Goal: Task Accomplishment & Management: Manage account settings

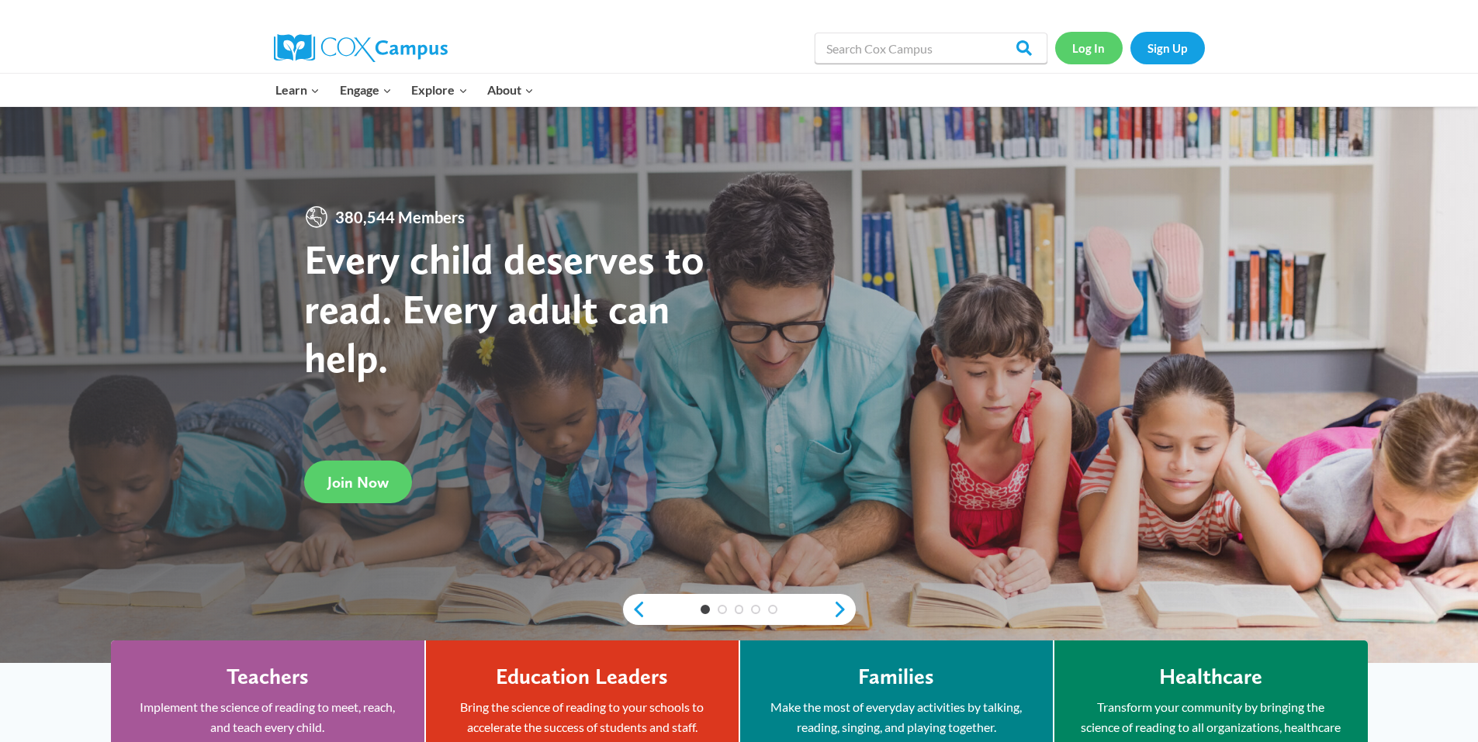
click at [1083, 43] on link "Log In" at bounding box center [1088, 48] width 67 height 32
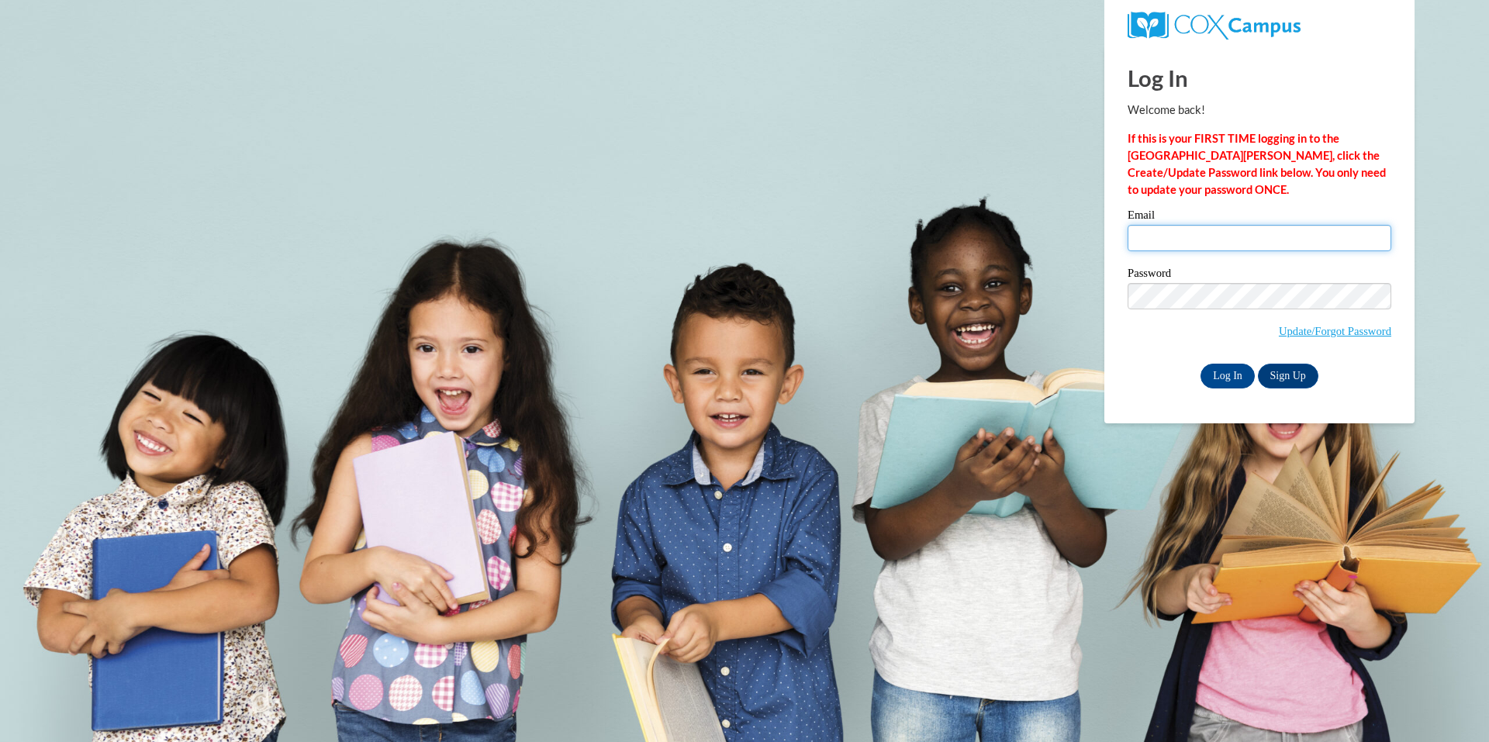
click at [1185, 228] on input "Email" at bounding box center [1260, 238] width 264 height 26
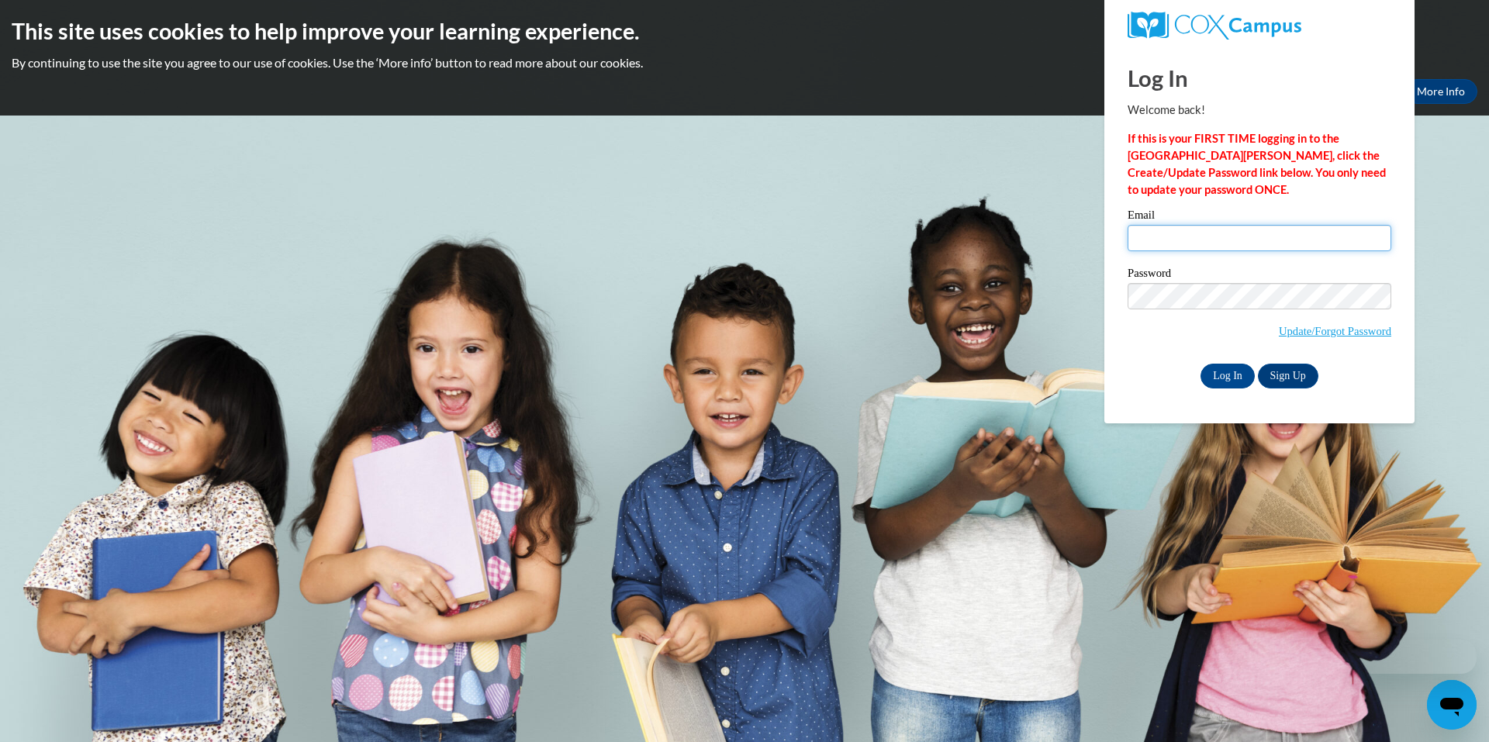
type input "samanthajtate@gmail.com"
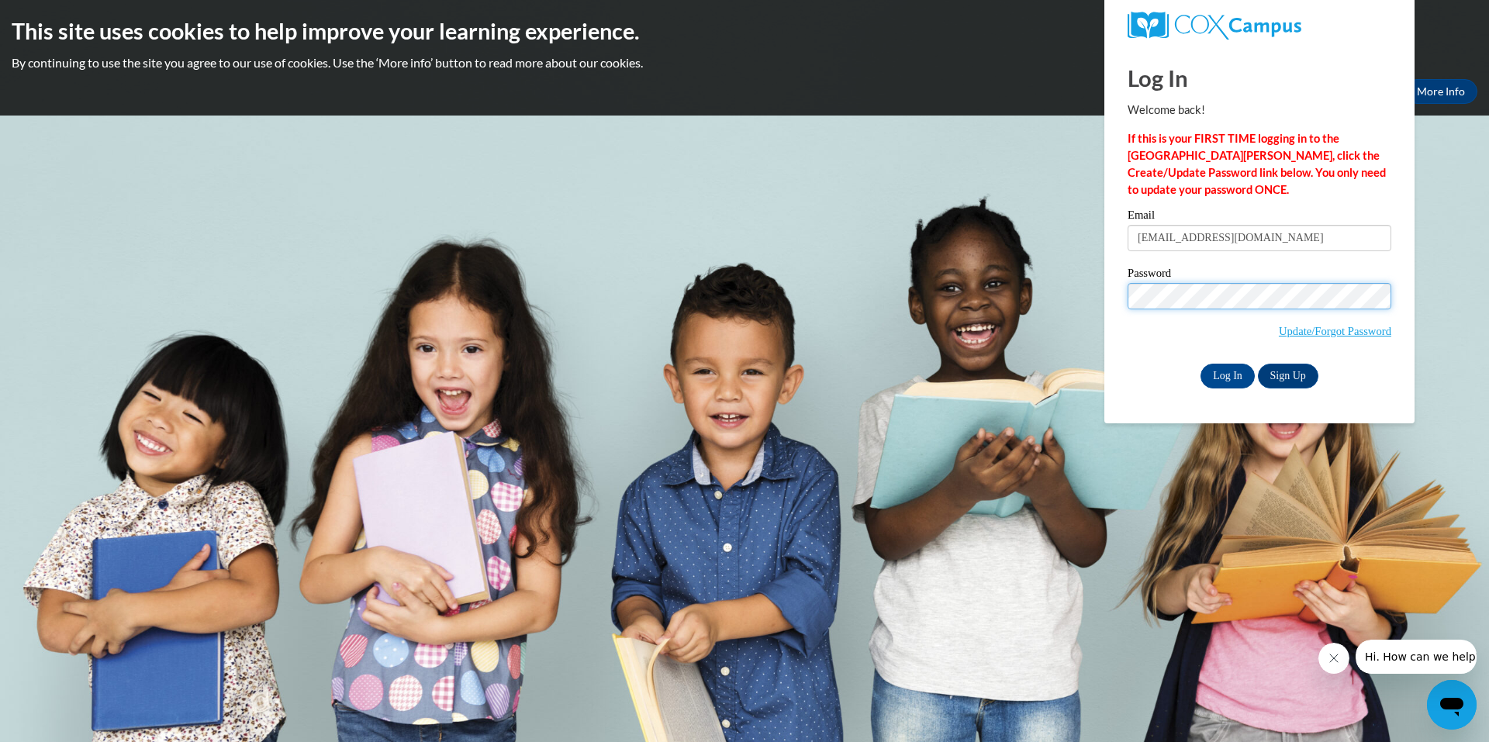
click at [1201, 364] on input "Log In" at bounding box center [1228, 376] width 54 height 25
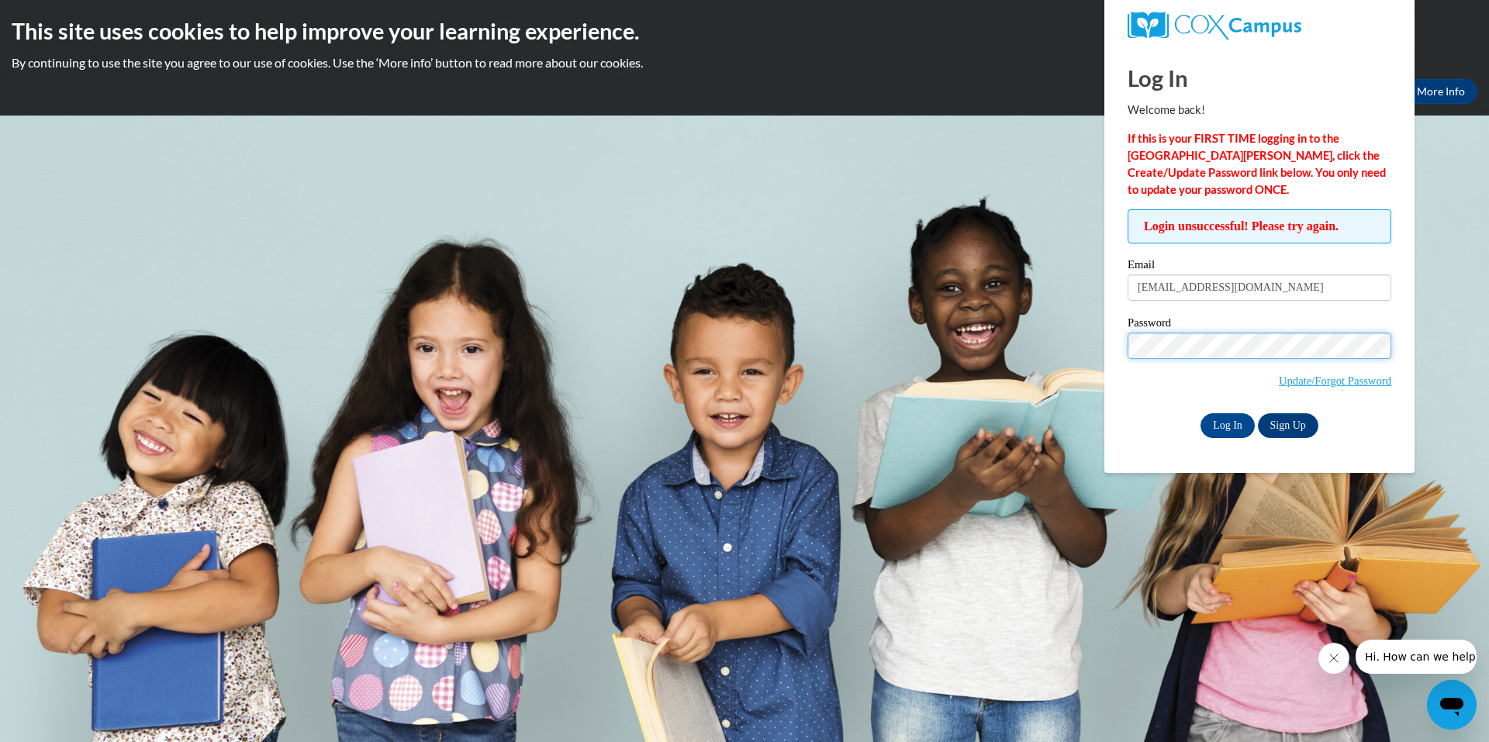
click at [1201, 413] on input "Log In" at bounding box center [1228, 425] width 54 height 25
click at [1357, 376] on link "Update/Forgot Password" at bounding box center [1335, 381] width 112 height 12
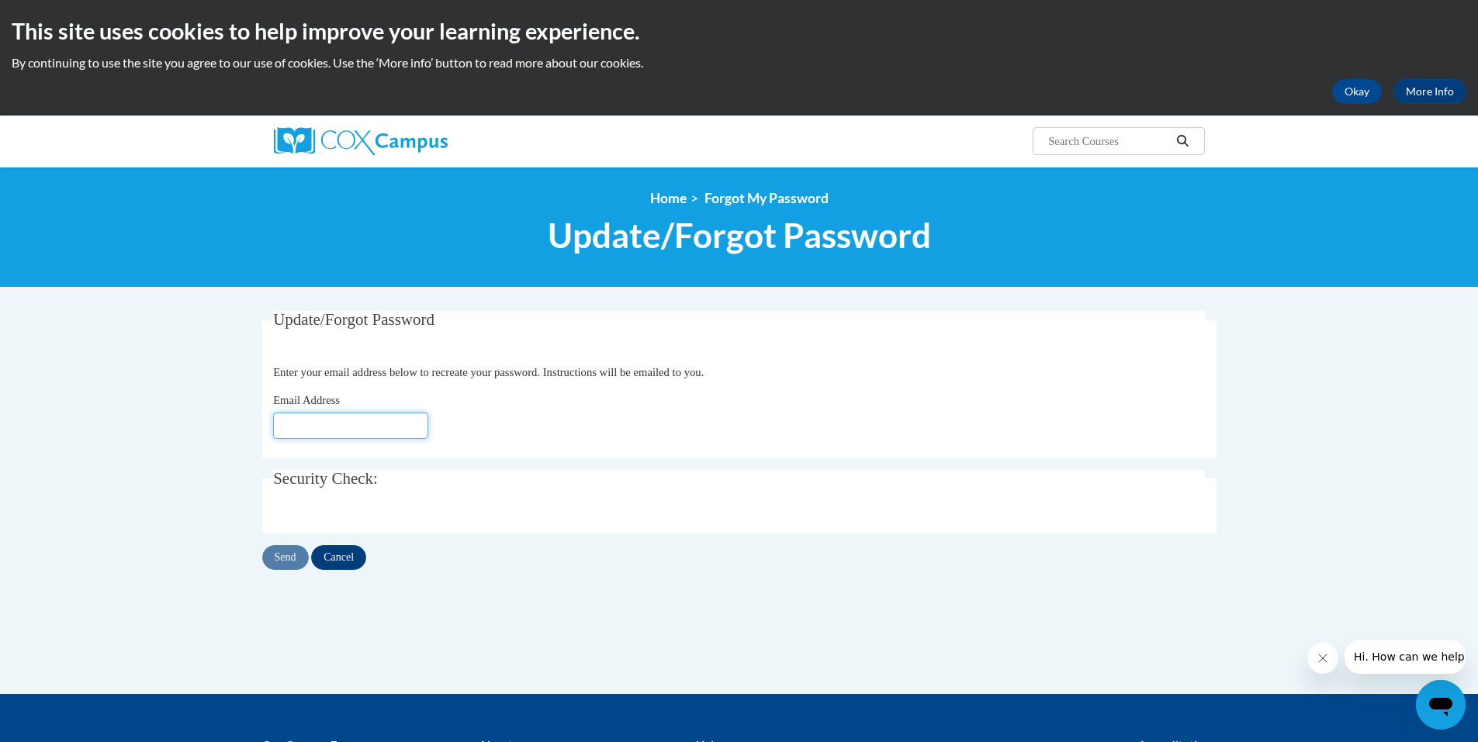
click at [377, 433] on input "Email Address" at bounding box center [350, 426] width 155 height 26
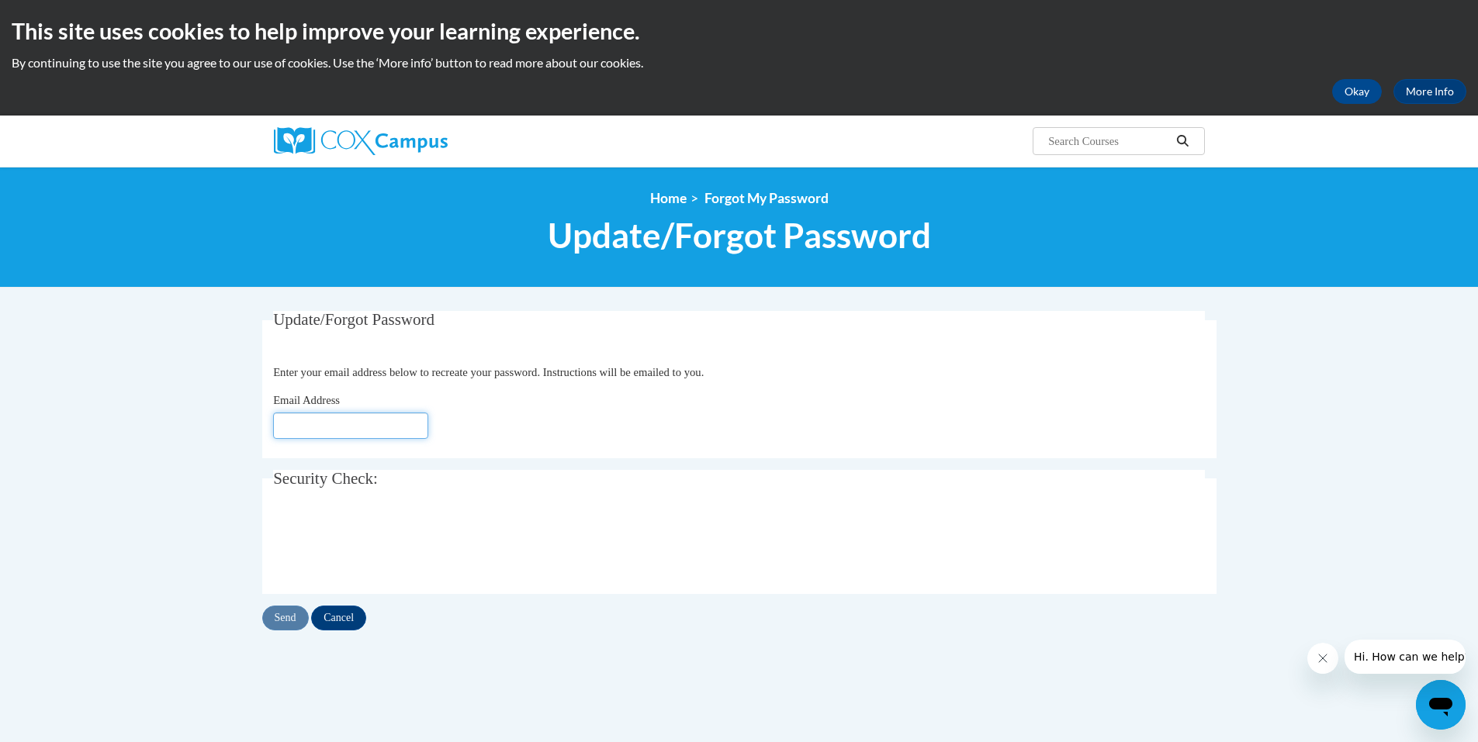
type input "[EMAIL_ADDRESS][DOMAIN_NAME]"
click at [271, 624] on input "Send" at bounding box center [285, 618] width 47 height 25
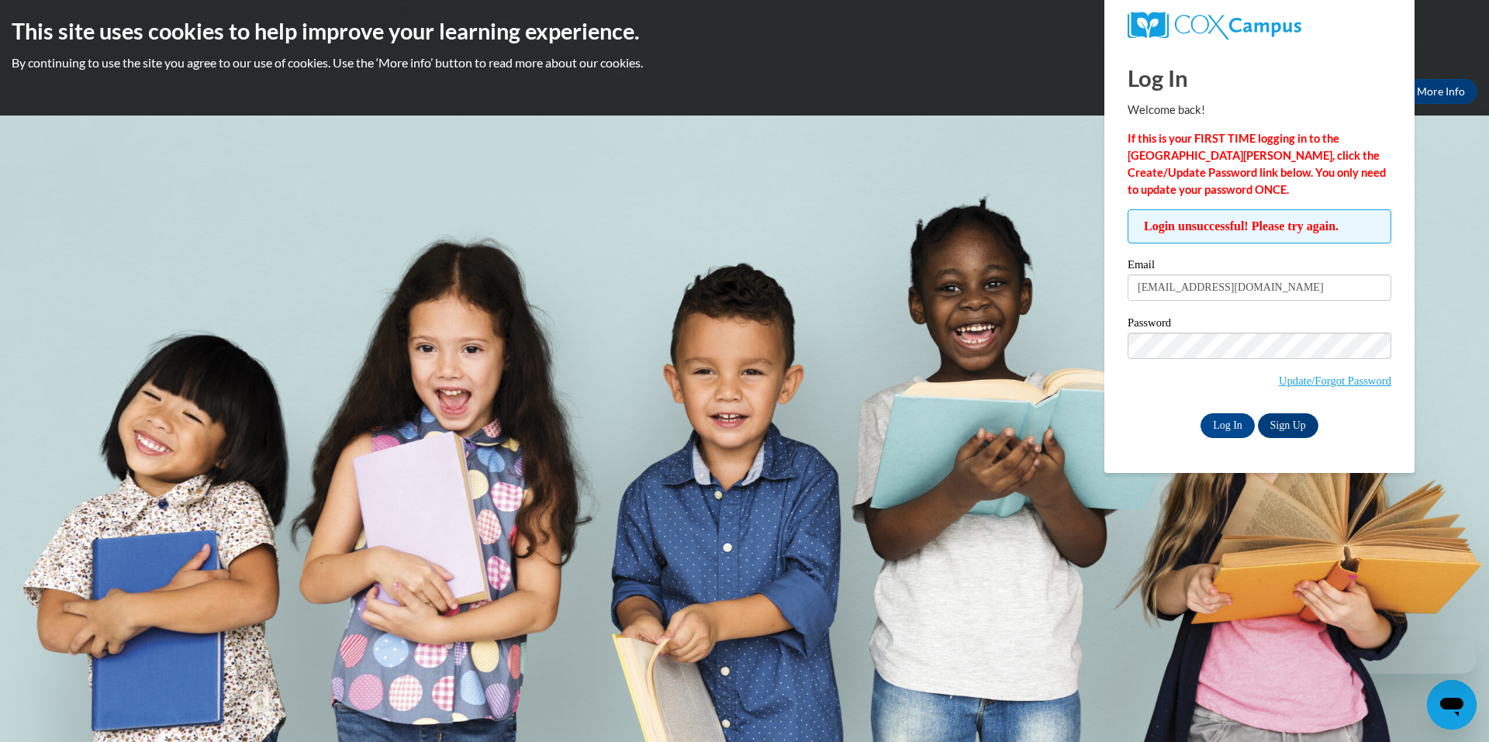
click at [1228, 330] on label "Password" at bounding box center [1260, 325] width 264 height 16
click at [1237, 413] on input "Log In" at bounding box center [1228, 425] width 54 height 25
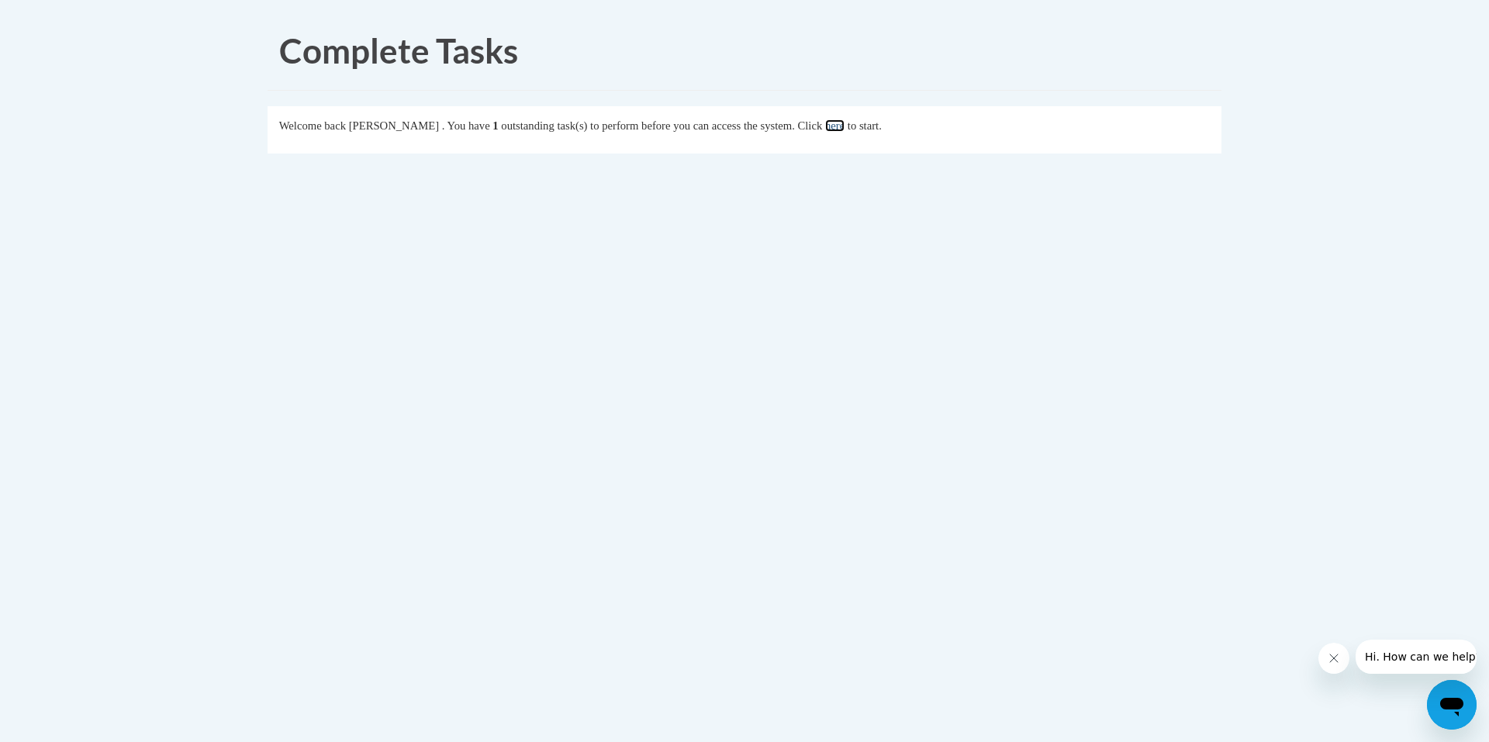
click at [845, 122] on link "here" at bounding box center [834, 125] width 19 height 12
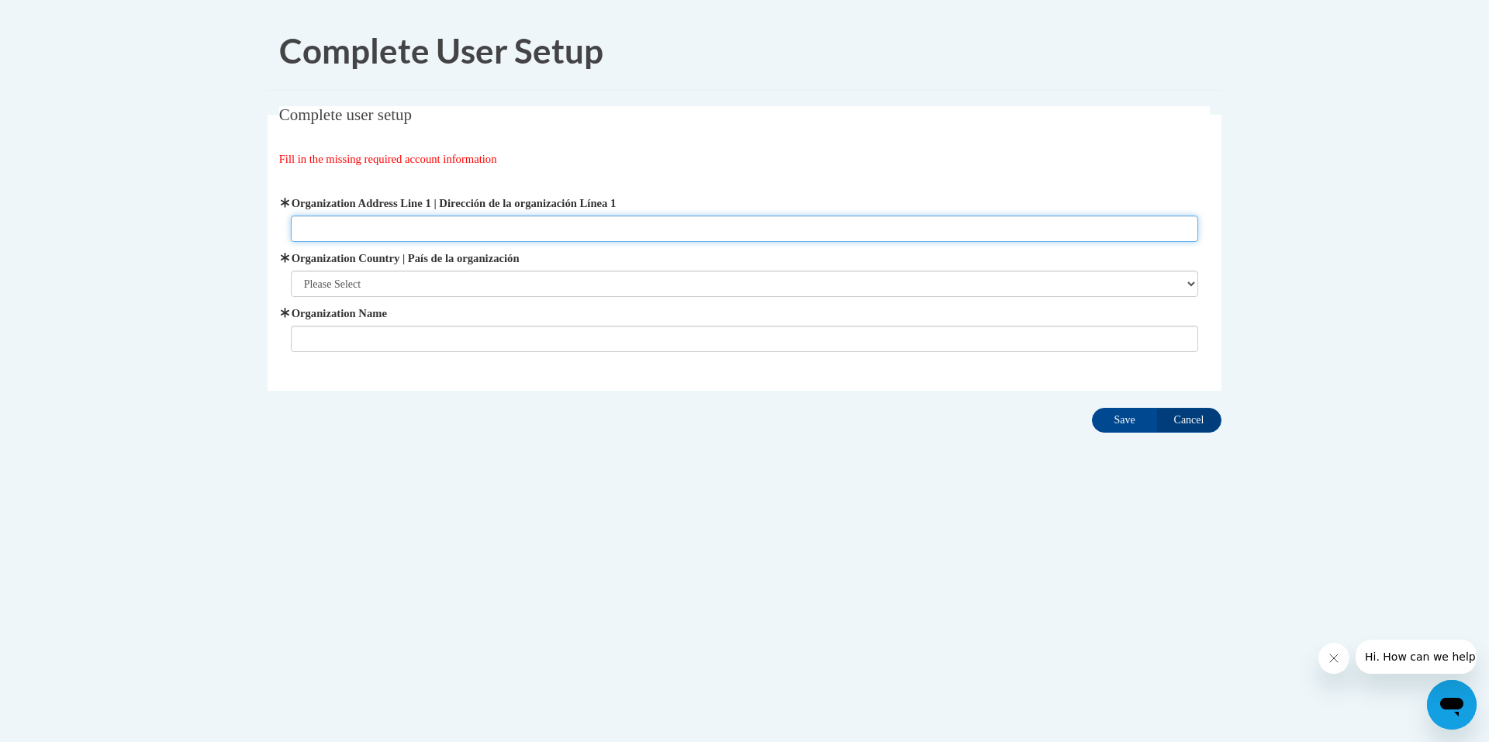
click at [350, 218] on input "Organization Address Line 1 | Dirección de la organización Línea 1" at bounding box center [745, 229] width 908 height 26
type input "Storybrook Academy"
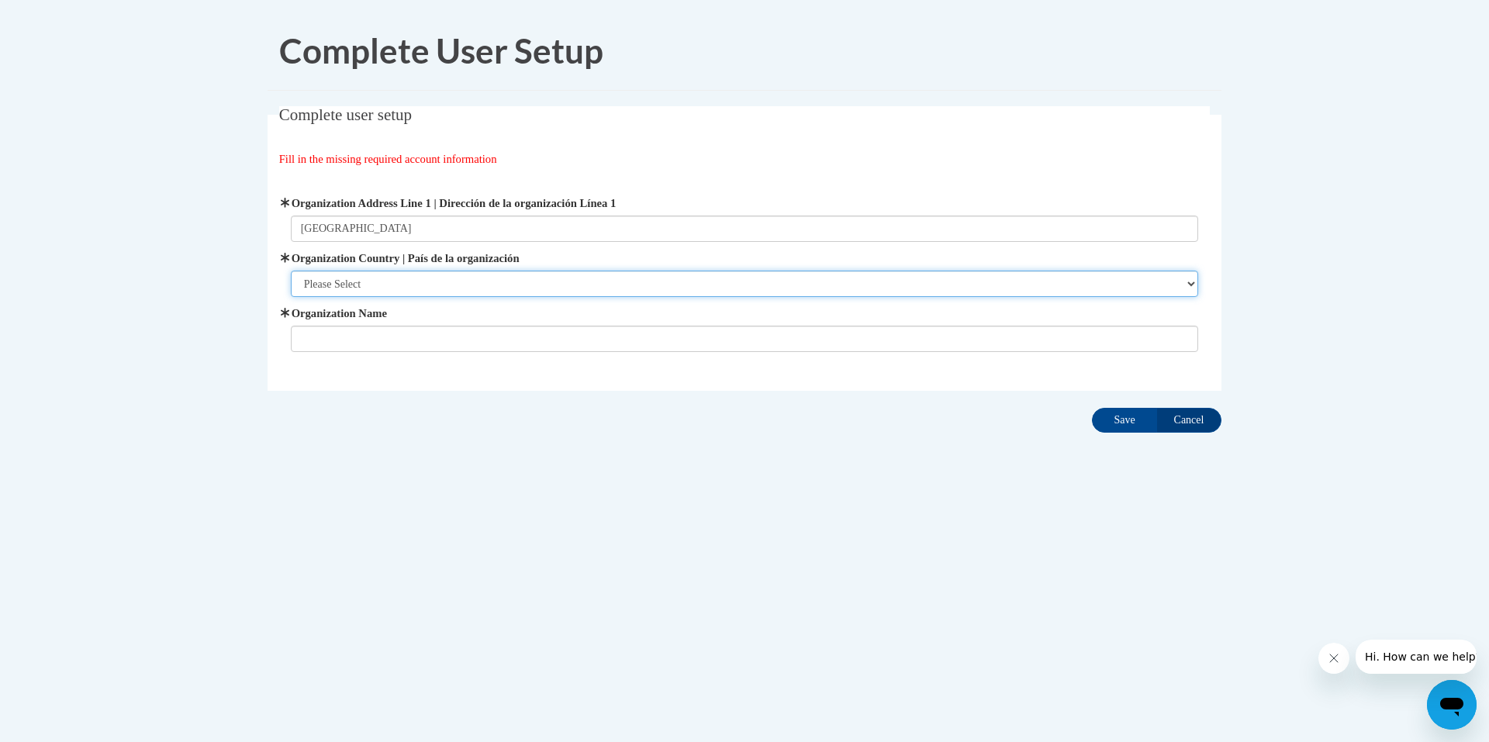
click at [405, 282] on select "Please Select United States | Estados Unidos Outside of the United States | Fue…" at bounding box center [745, 284] width 908 height 26
select select "ad49bcad-a171-4b2e-b99c-48b446064914"
click at [291, 271] on select "Please Select United States | Estados Unidos Outside of the United States | Fue…" at bounding box center [745, 284] width 908 height 26
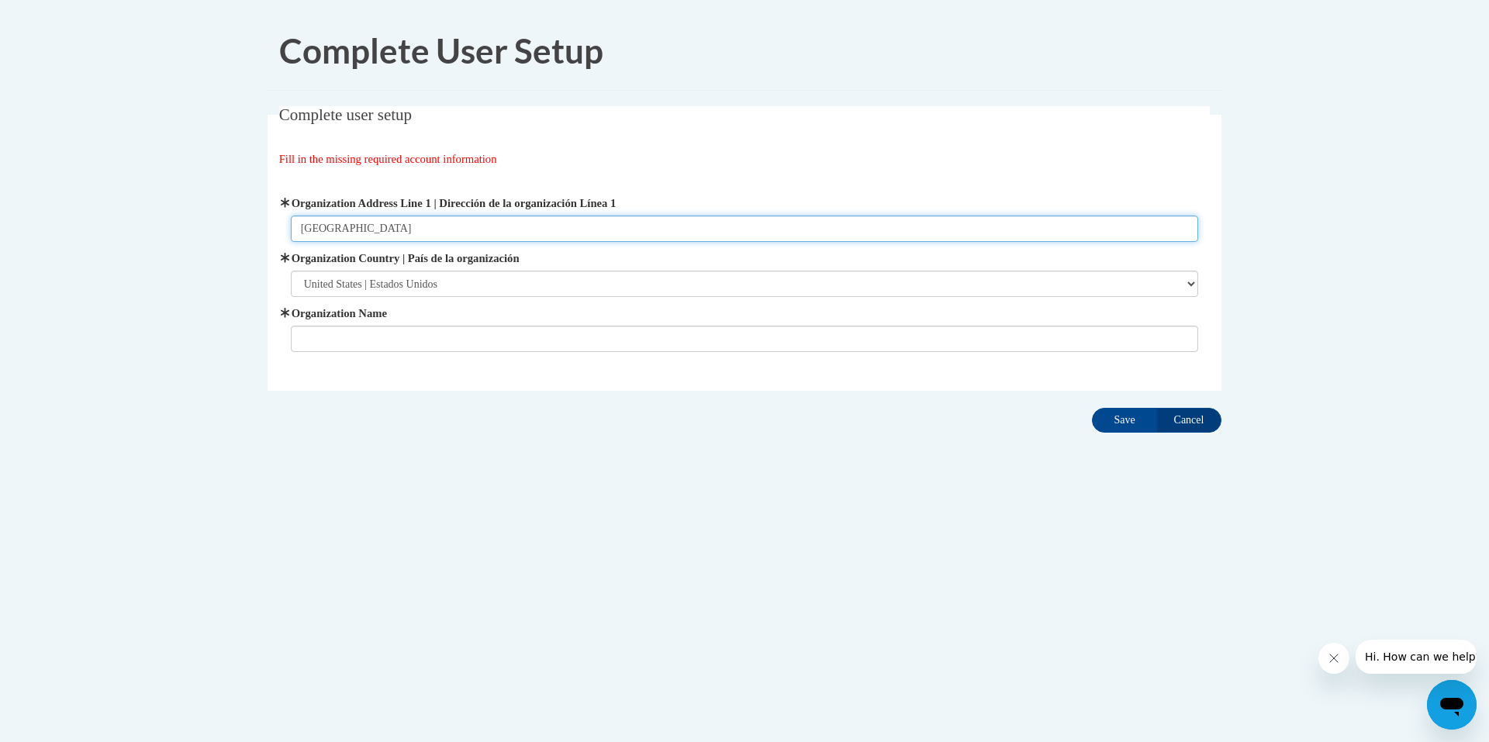
drag, startPoint x: 433, startPoint y: 229, endPoint x: 250, endPoint y: 225, distance: 183.1
click at [250, 225] on body "Complete User Setup Complete user setup Fill in the missing required account in…" at bounding box center [744, 371] width 1489 height 742
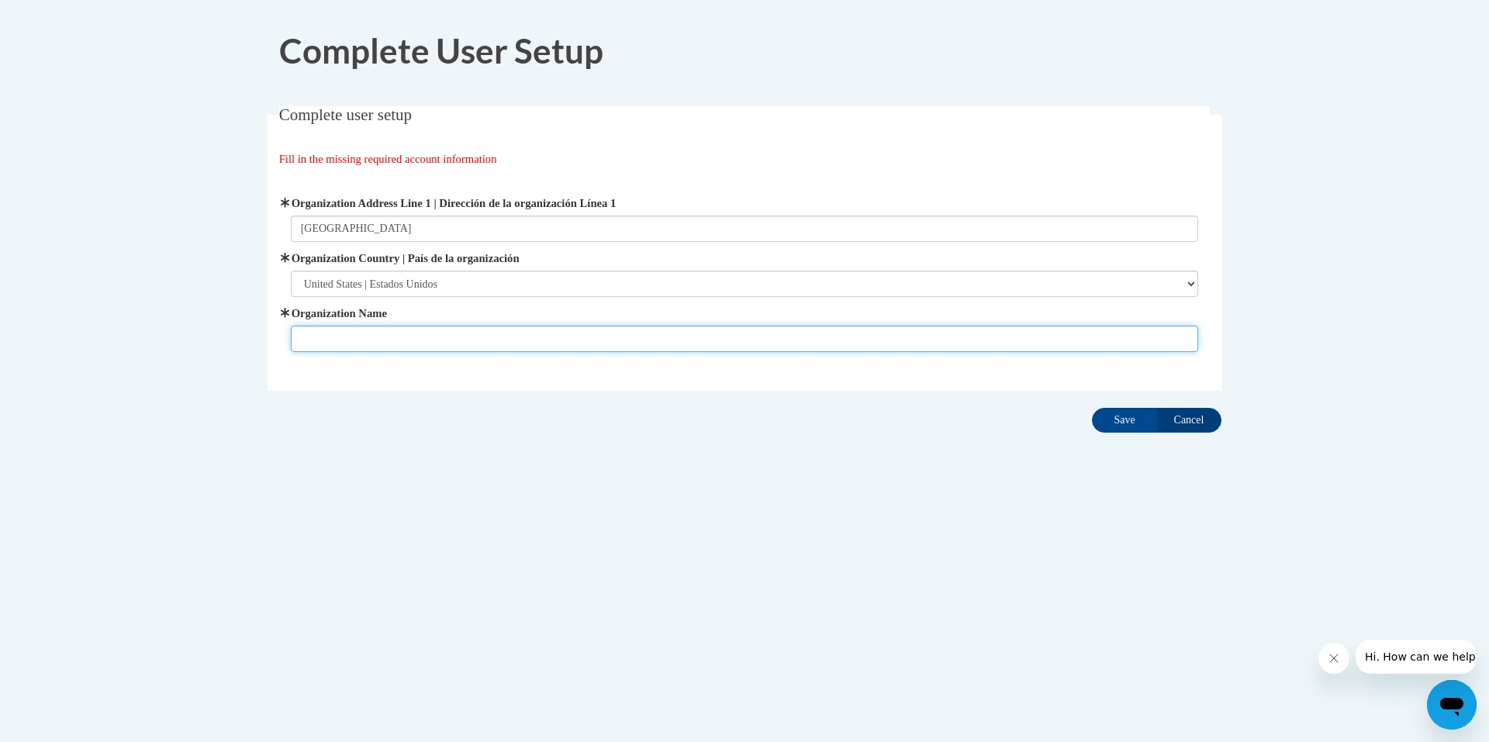
click at [354, 341] on input "Organization Name" at bounding box center [745, 339] width 908 height 26
paste input "Storybrook Academy"
type input "Storybrook Academy"
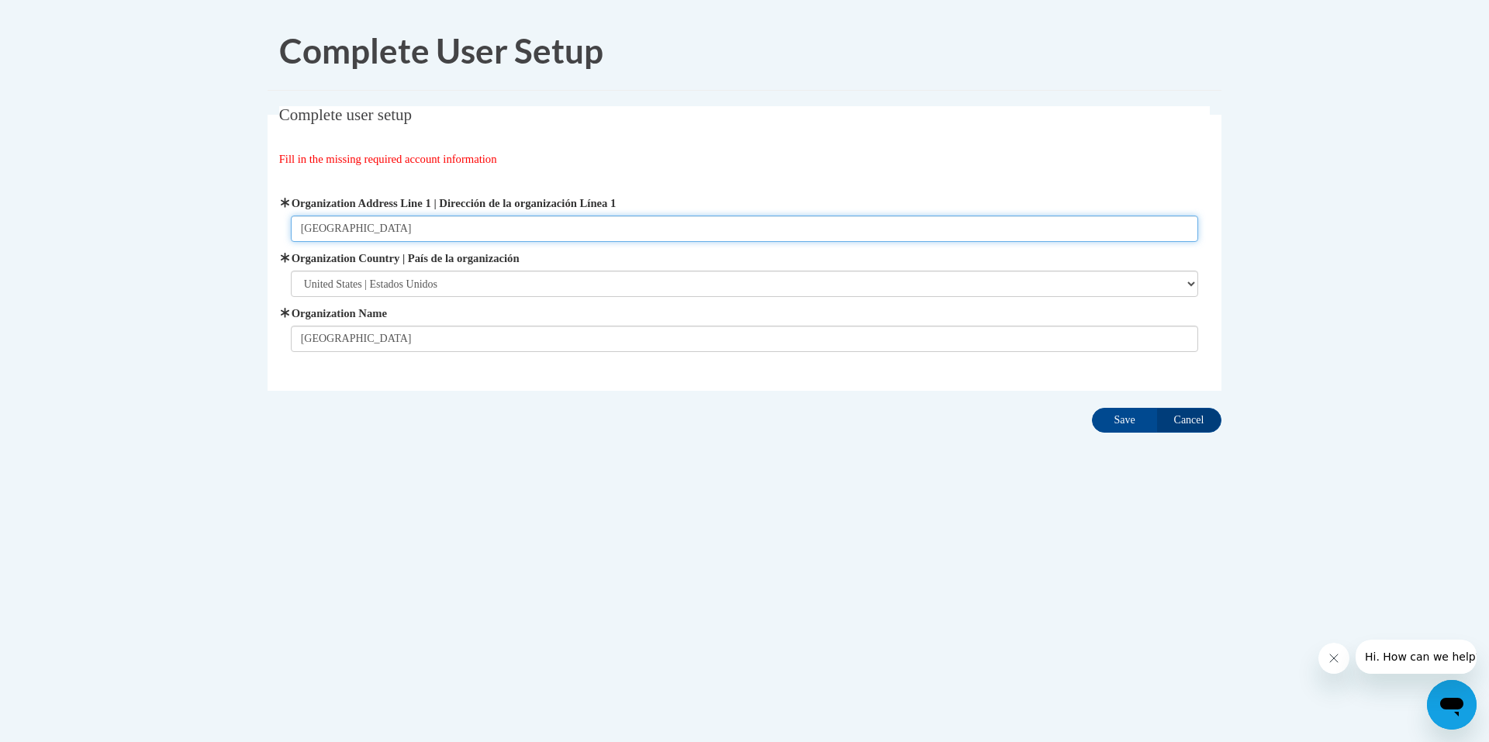
click at [425, 231] on input "Storybrook Academy" at bounding box center [745, 229] width 908 height 26
drag, startPoint x: 425, startPoint y: 231, endPoint x: 288, endPoint y: 229, distance: 137.3
click at [288, 229] on div "Organization Address Line 1 | Dirección de la organización Línea 1 Storybrook A…" at bounding box center [745, 273] width 932 height 196
type input "4249 Falcon Parkway"
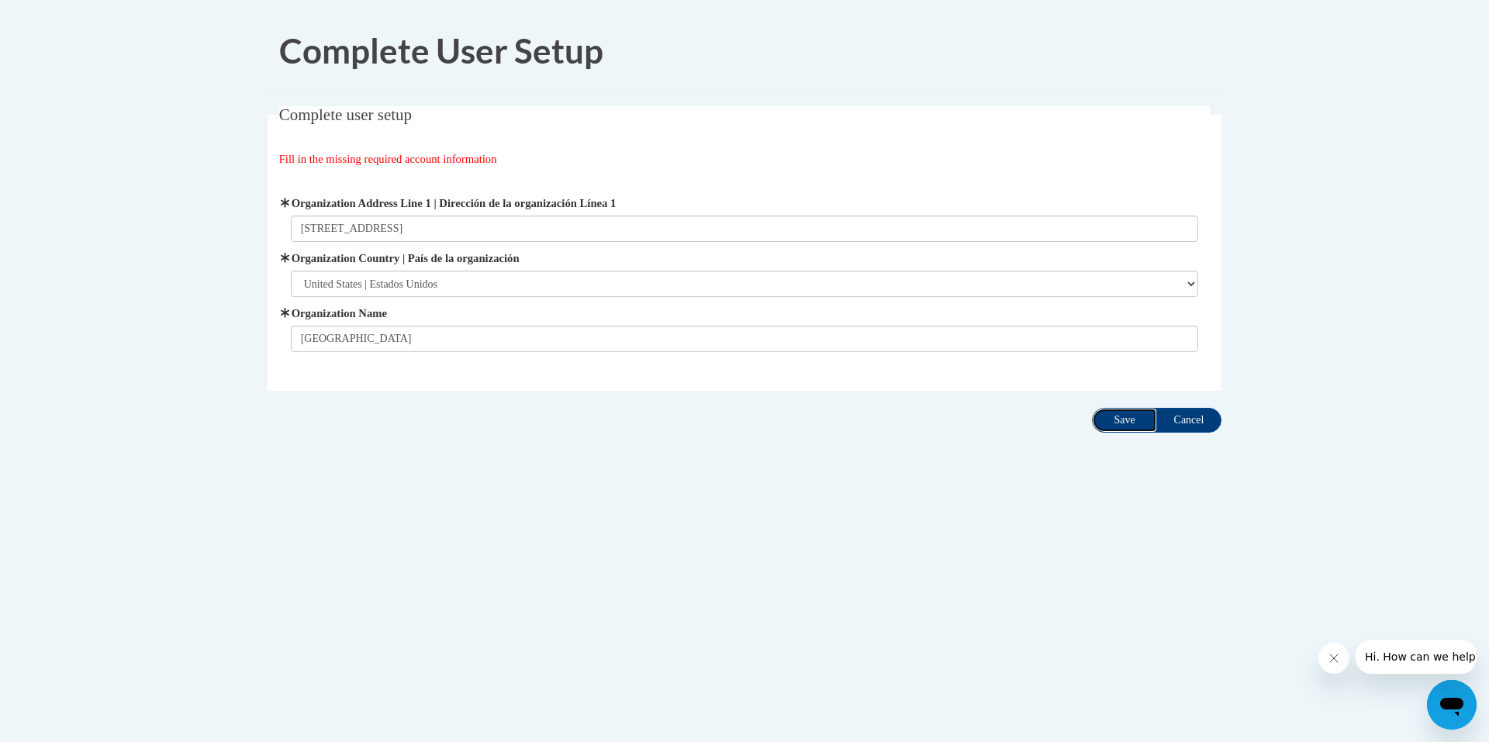
click at [1133, 426] on input "Save" at bounding box center [1124, 420] width 65 height 25
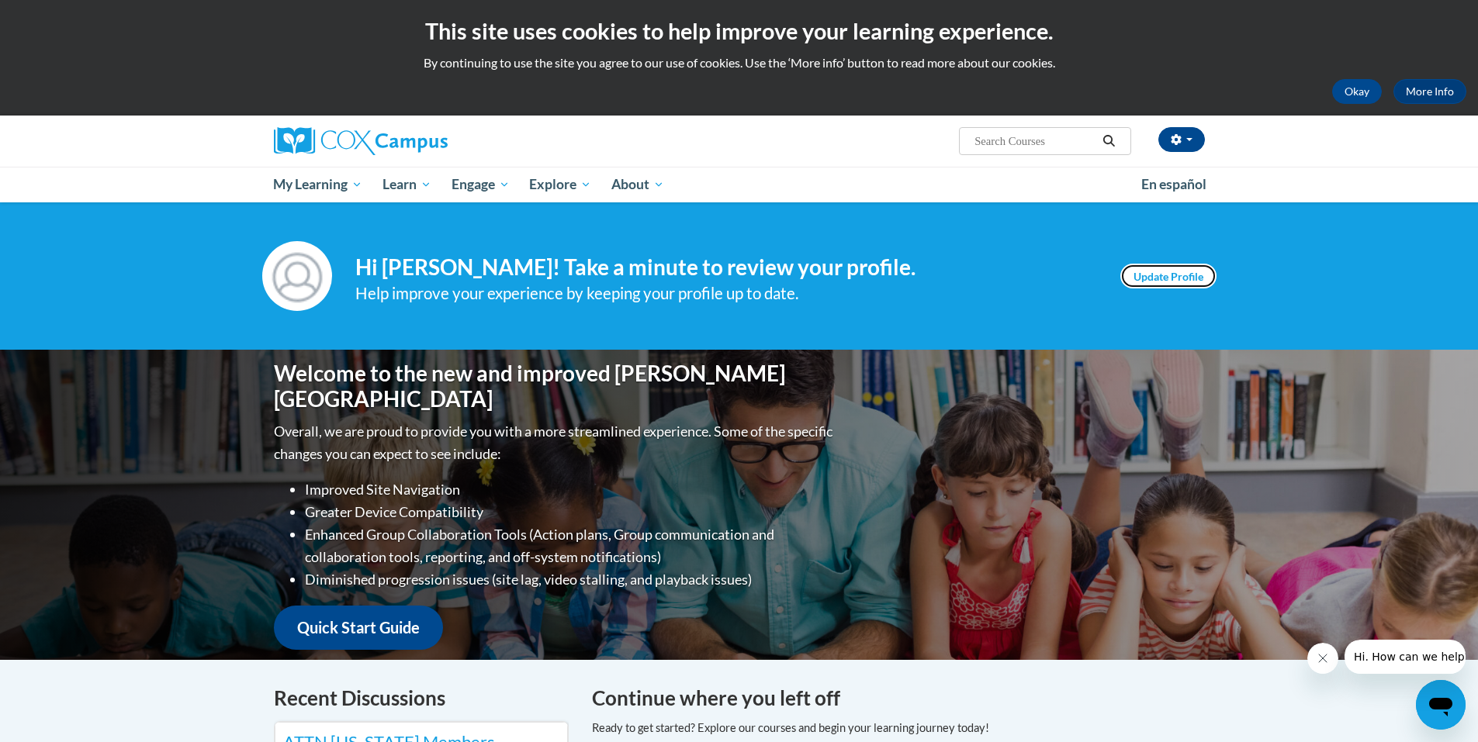
click at [1199, 272] on link "Update Profile" at bounding box center [1168, 276] width 96 height 25
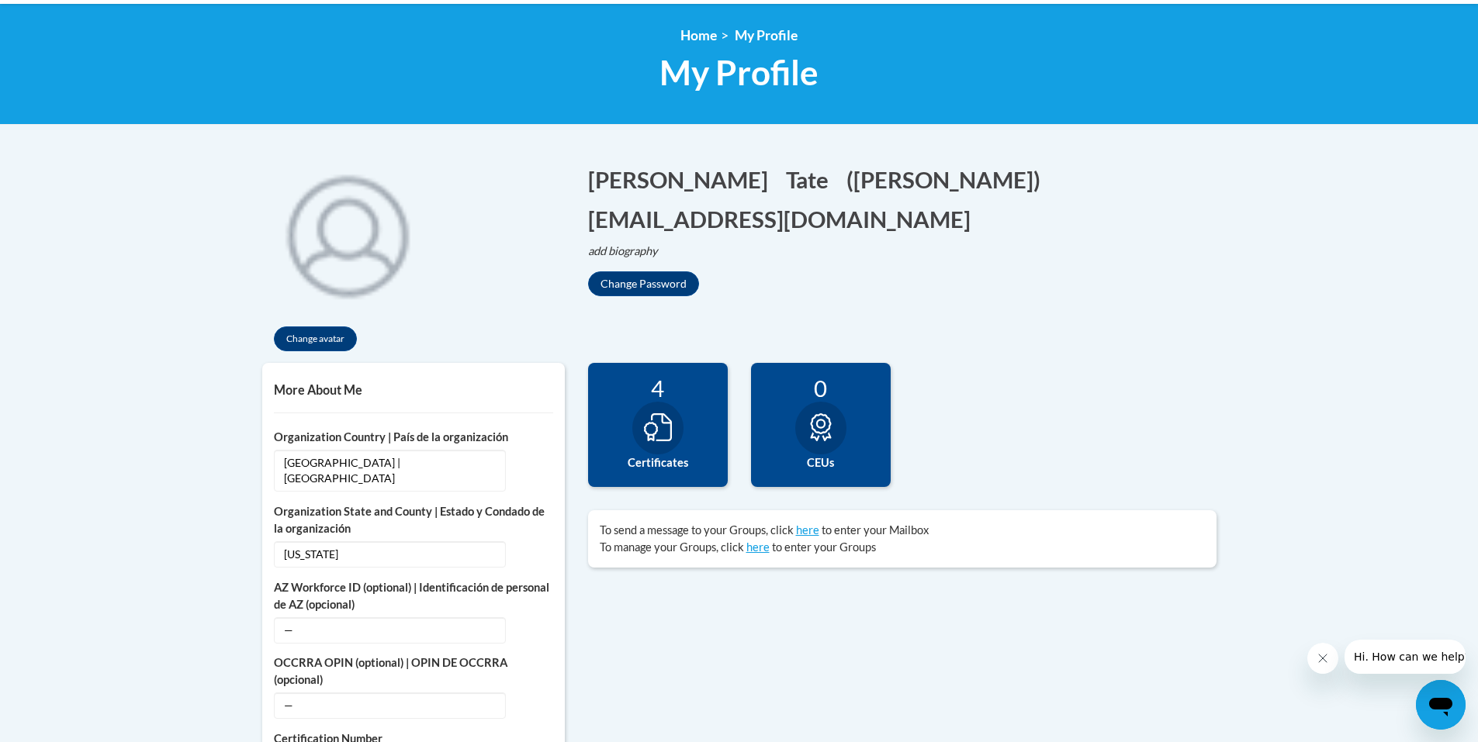
scroll to position [233, 0]
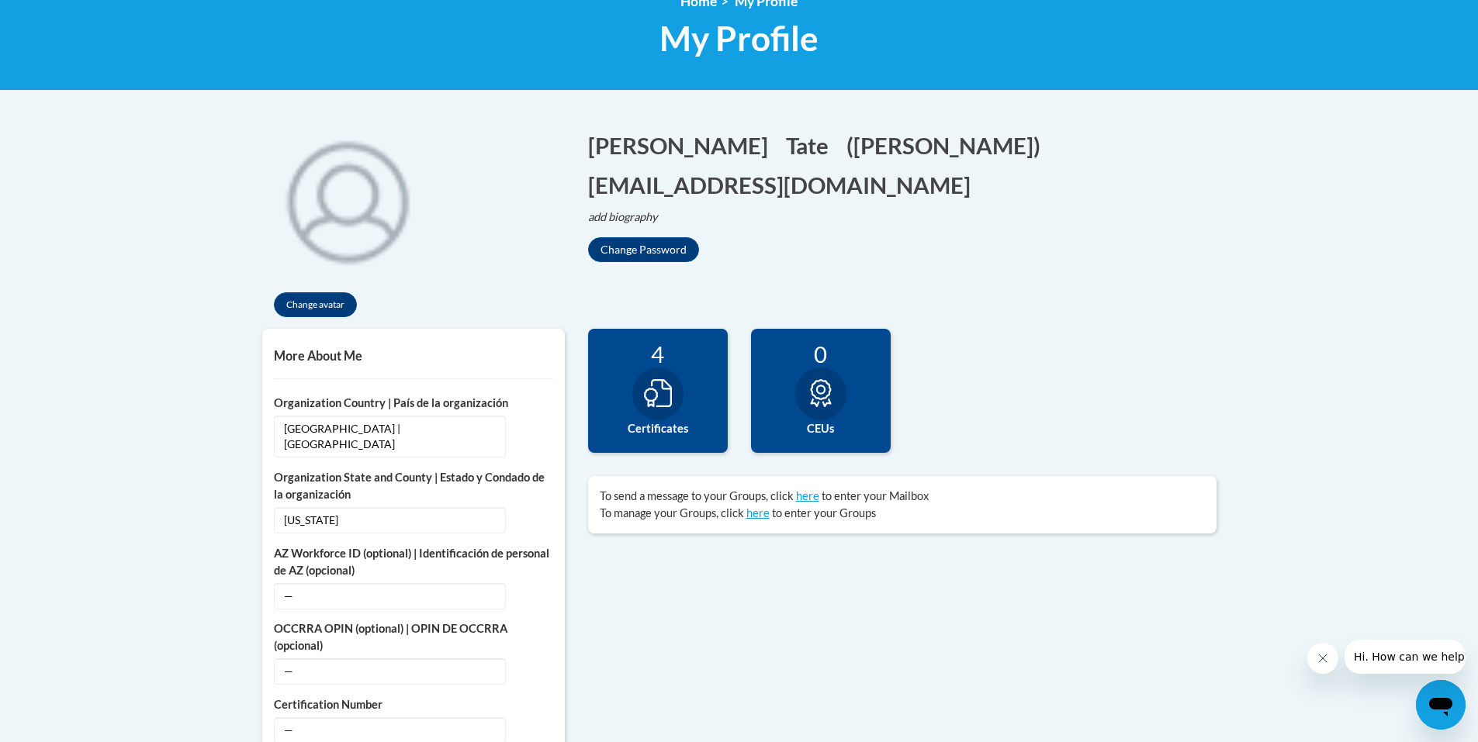
click at [656, 399] on icon at bounding box center [658, 393] width 28 height 28
drag, startPoint x: 649, startPoint y: 421, endPoint x: 654, endPoint y: 403, distance: 18.4
click at [652, 408] on div "4 Certificates" at bounding box center [658, 391] width 140 height 124
drag, startPoint x: 654, startPoint y: 403, endPoint x: 650, endPoint y: 361, distance: 42.8
click at [650, 361] on div "4" at bounding box center [658, 354] width 116 height 27
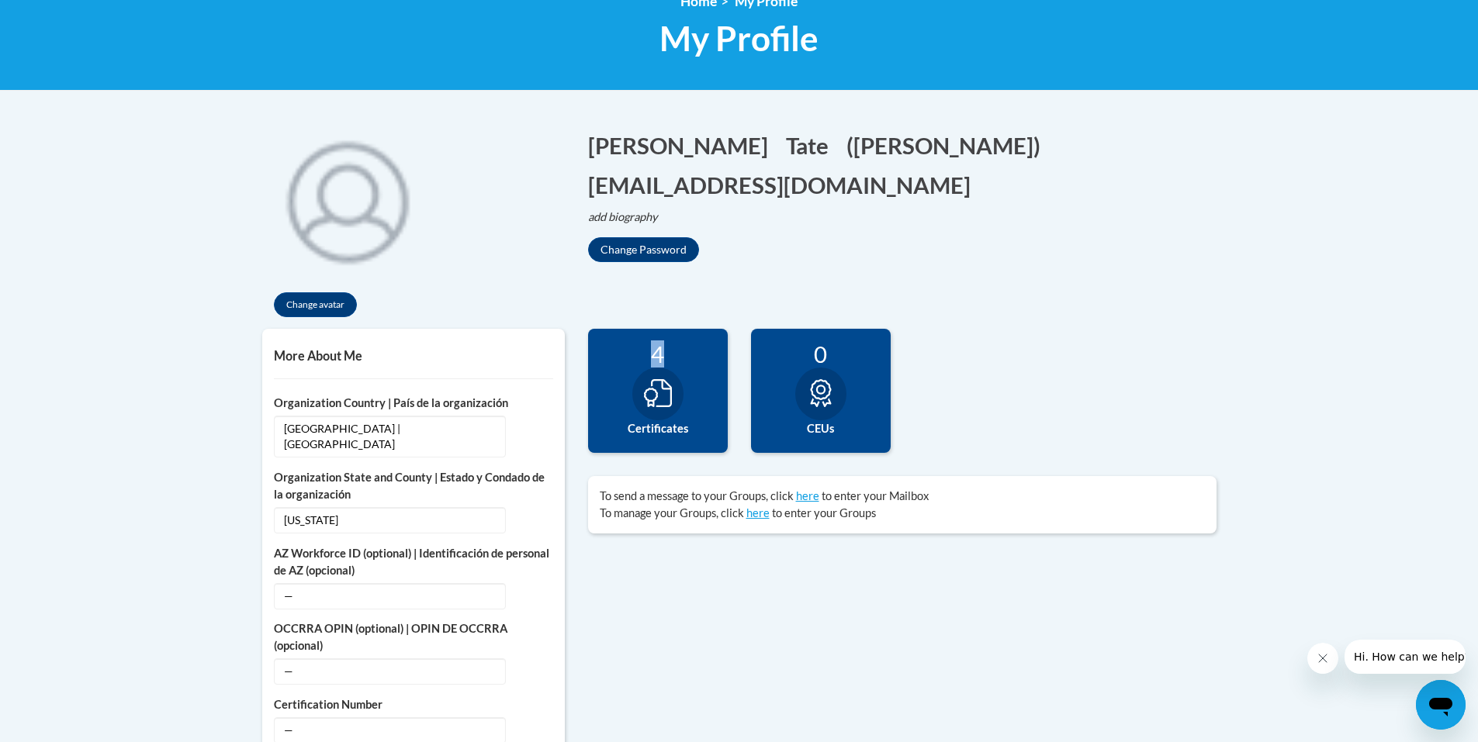
click at [649, 361] on div "4" at bounding box center [658, 354] width 116 height 27
drag, startPoint x: 649, startPoint y: 361, endPoint x: 651, endPoint y: 417, distance: 55.9
click at [651, 417] on div at bounding box center [657, 394] width 51 height 53
click at [305, 292] on button "Change avatar" at bounding box center [315, 304] width 83 height 25
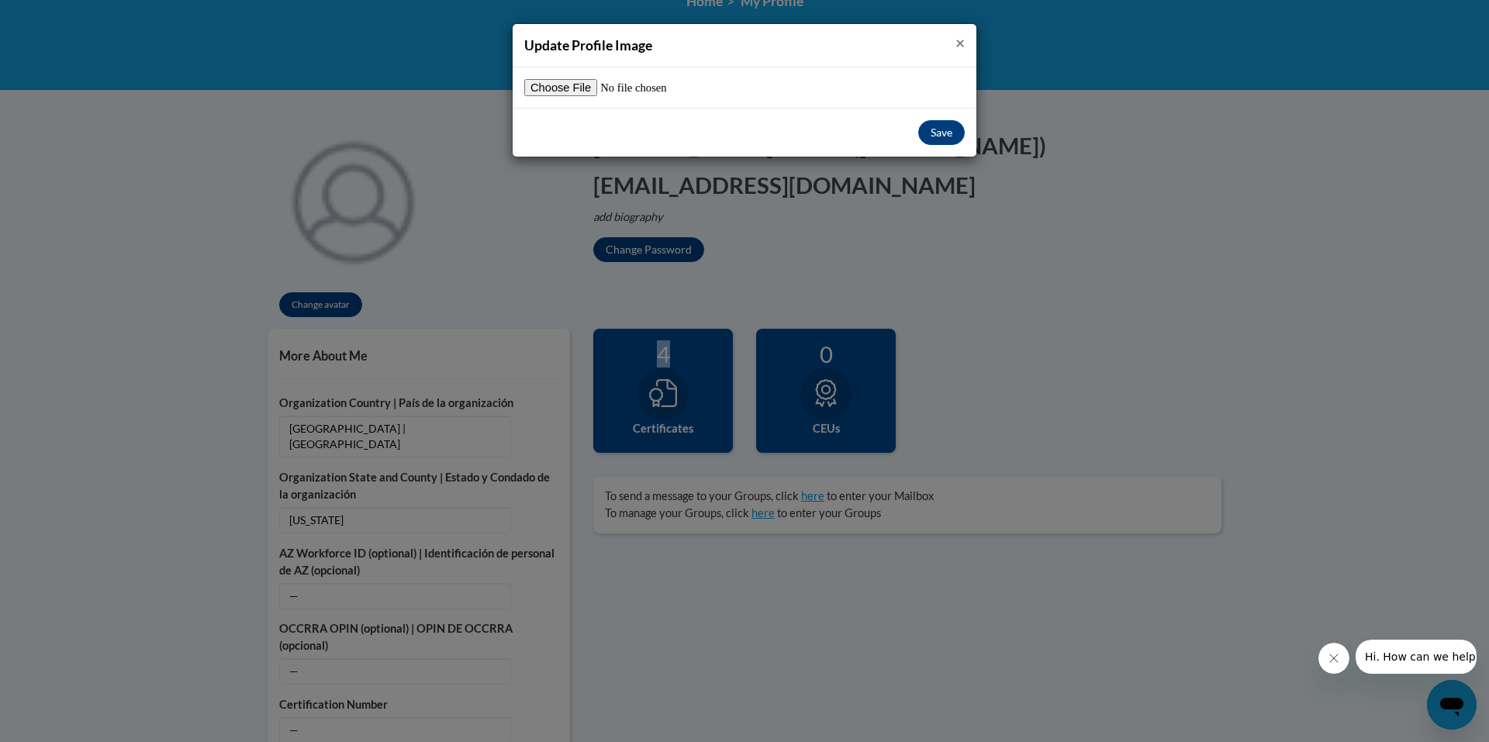
click at [962, 47] on span "×" at bounding box center [960, 42] width 9 height 19
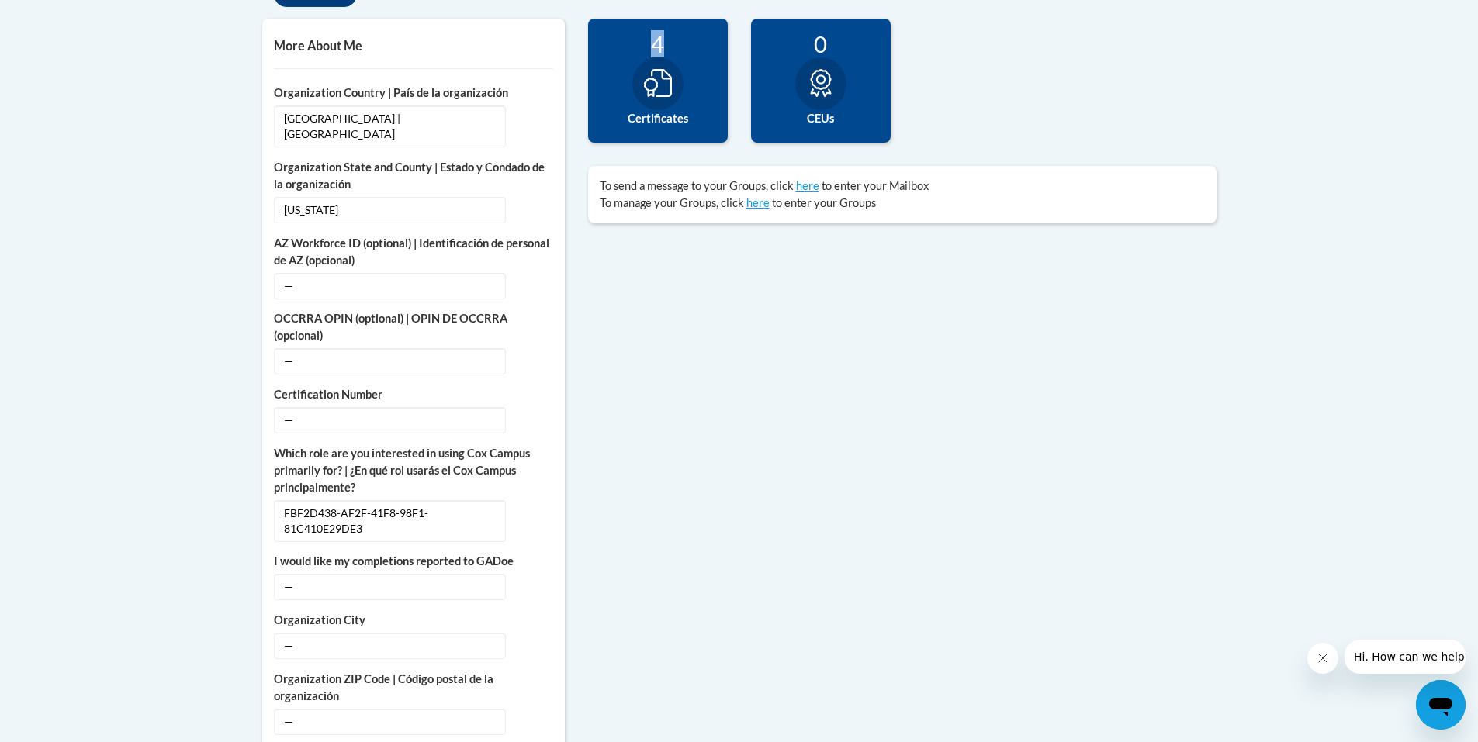
scroll to position [621, 0]
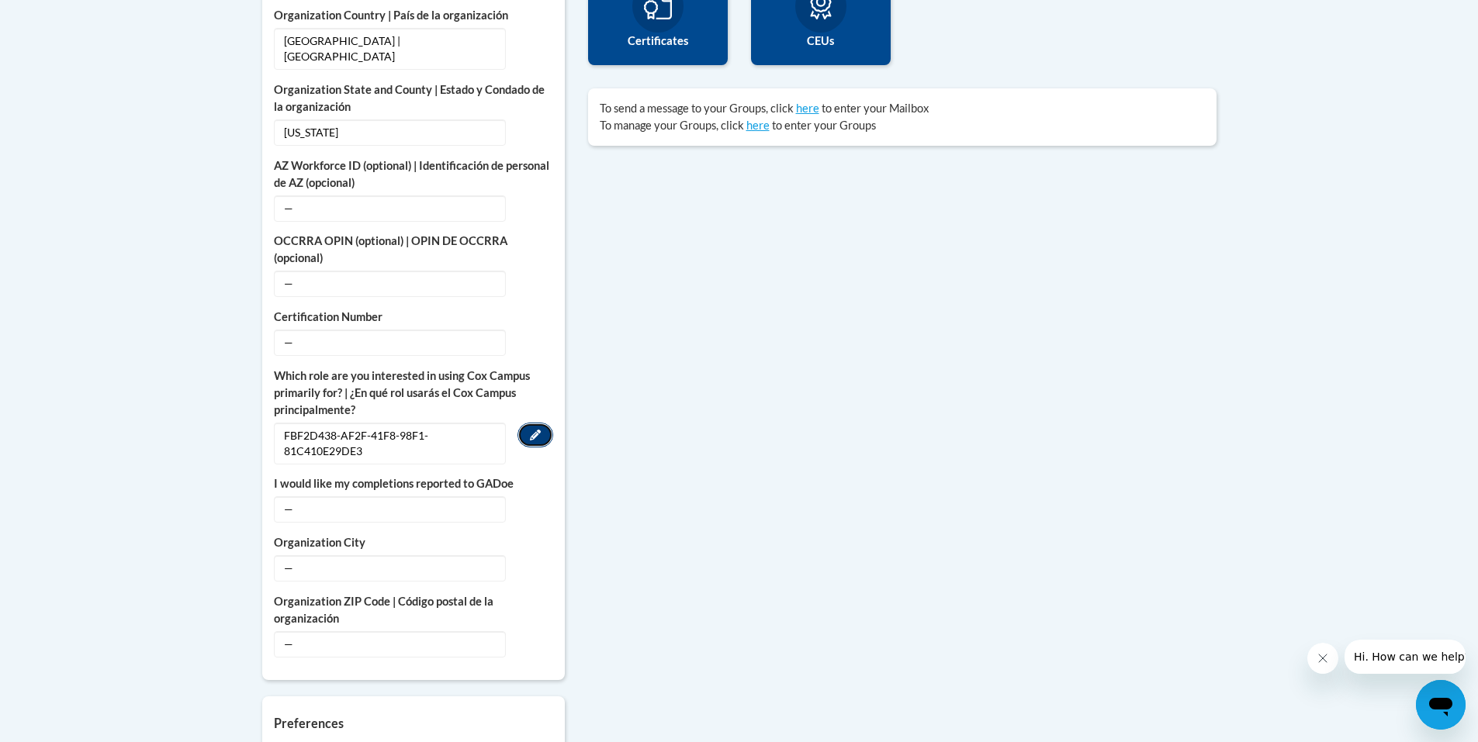
click at [526, 423] on button "Edit" at bounding box center [535, 435] width 36 height 25
click at [480, 423] on select "Please Select College/University | Colegio/Universidad Community/Nonprofit Part…" at bounding box center [390, 436] width 233 height 26
select select "fbf2d438-af2f-41f8-98f1-81c410e29de3"
click at [274, 423] on select "Please Select College/University | Colegio/Universidad Community/Nonprofit Part…" at bounding box center [390, 436] width 233 height 26
click at [430, 498] on span "—" at bounding box center [390, 511] width 232 height 26
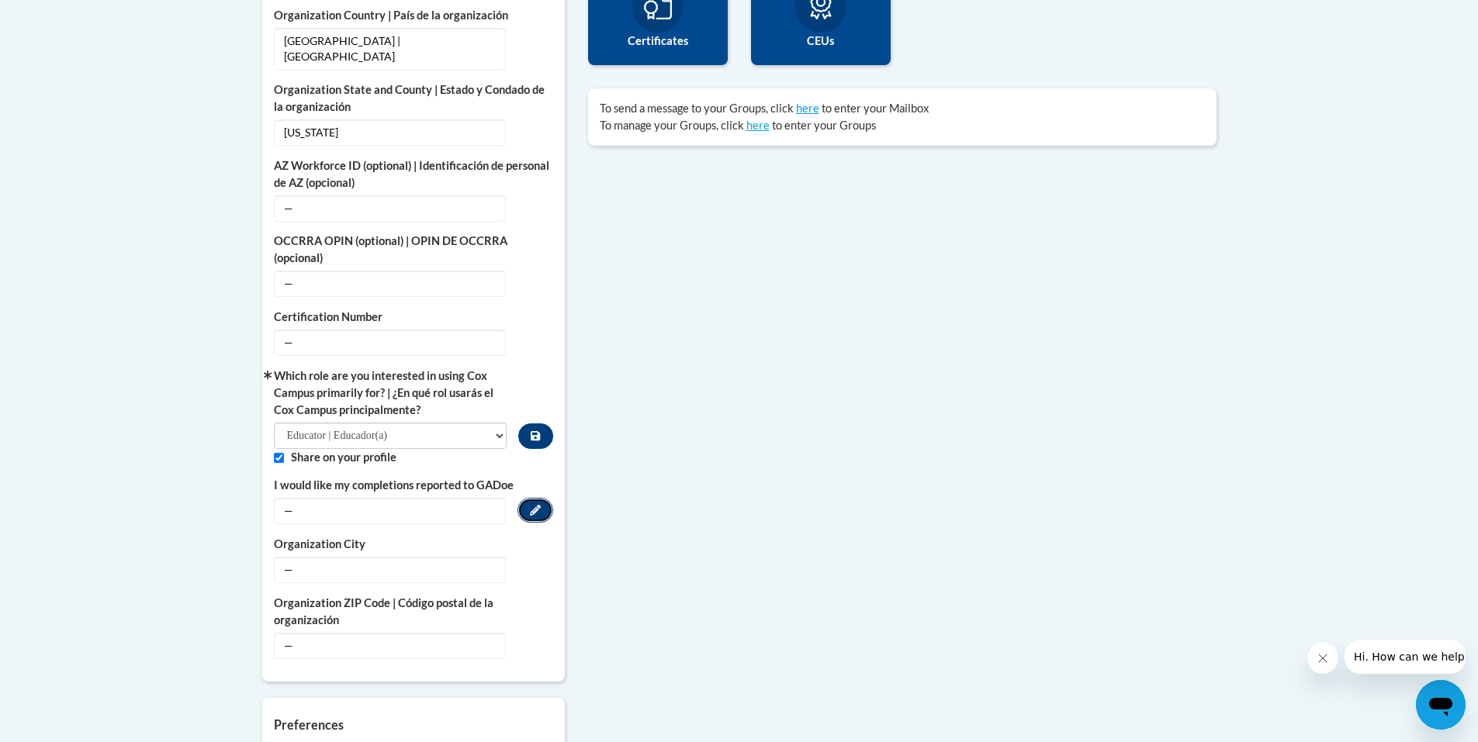
click at [527, 501] on button "Edit" at bounding box center [535, 510] width 36 height 25
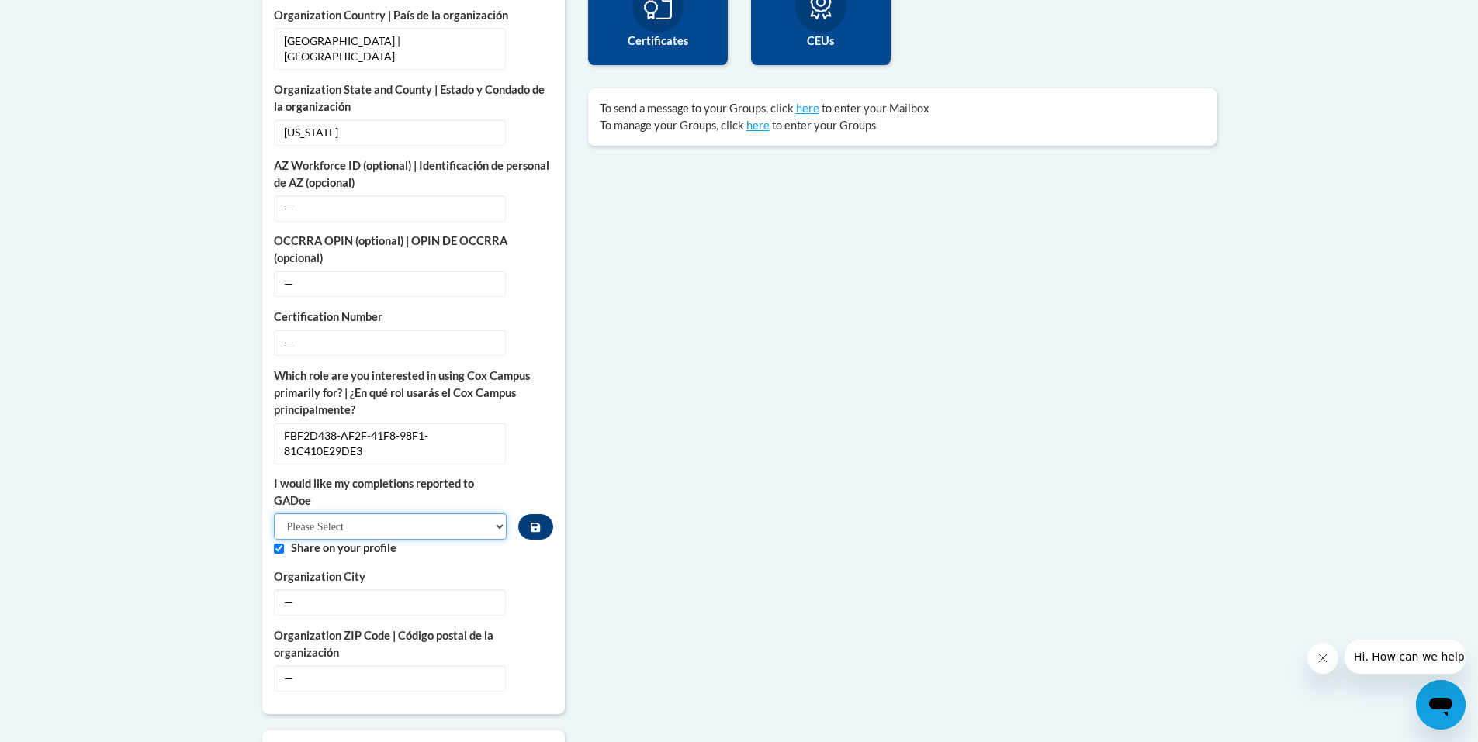
click at [482, 513] on select "Please Select Yes No" at bounding box center [390, 526] width 233 height 26
click at [274, 513] on select "Please Select Yes No" at bounding box center [390, 526] width 233 height 26
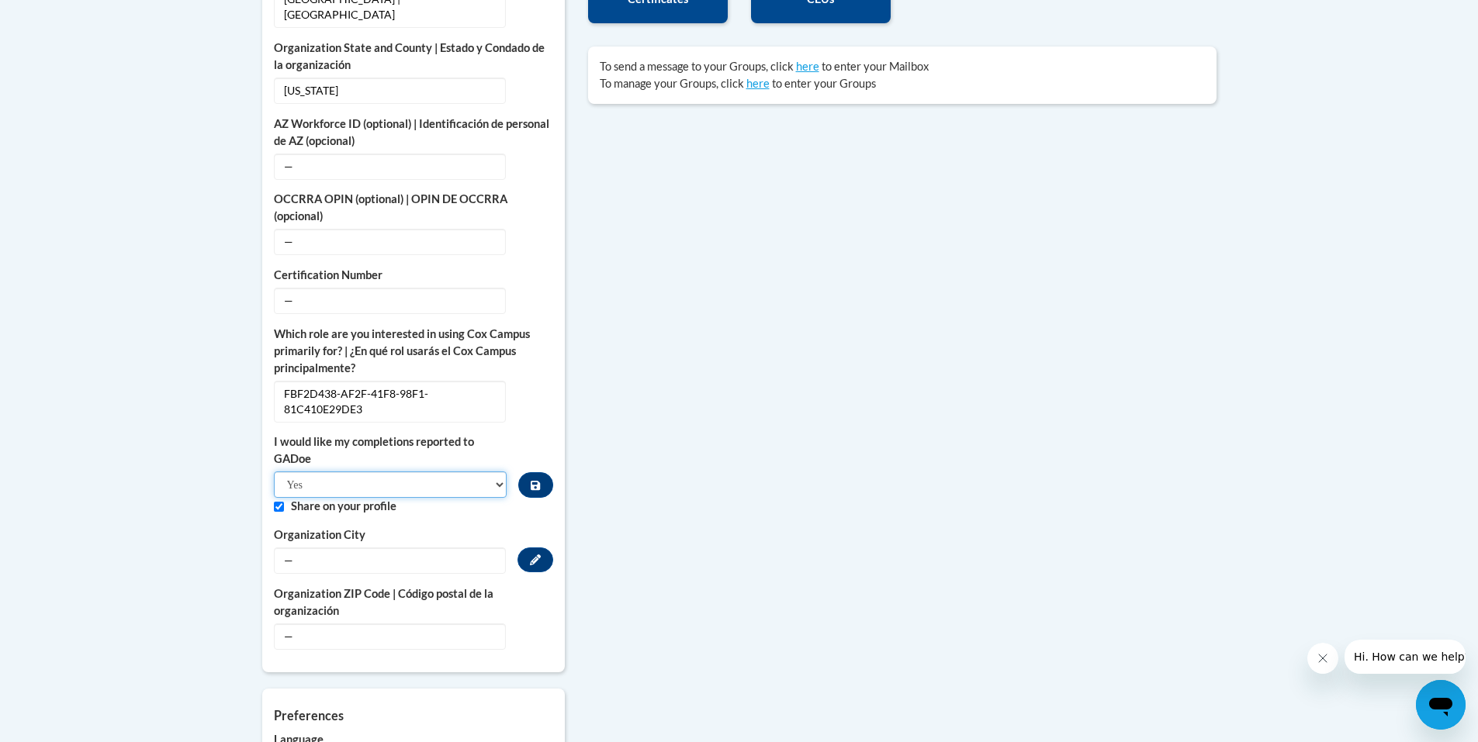
scroll to position [698, 0]
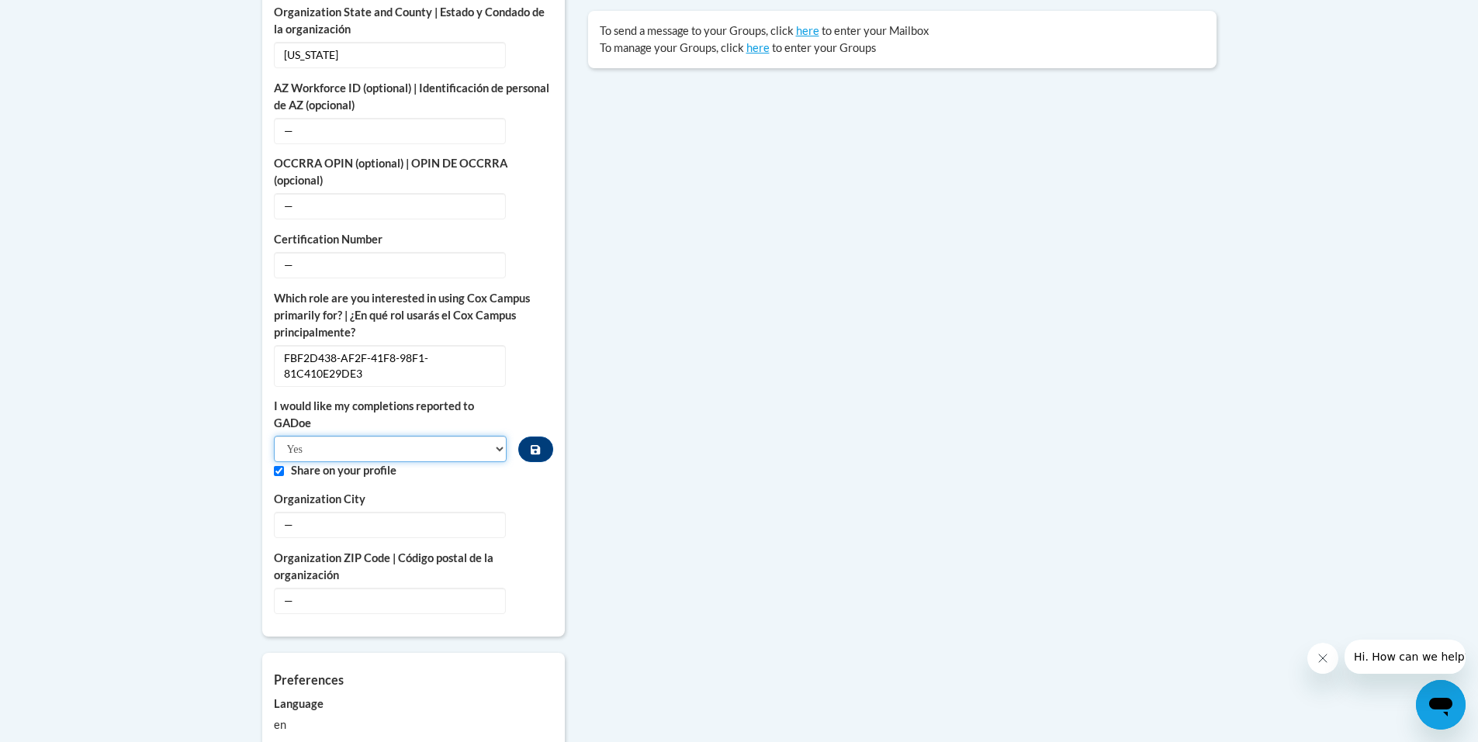
click at [500, 436] on select "Please Select Yes No" at bounding box center [390, 449] width 233 height 26
select select "7367c8e0-bc5f-4c55-9aa0-5f55ead1bbfb"
click at [274, 436] on select "Please Select Yes No" at bounding box center [390, 449] width 233 height 26
click at [523, 512] on button "Edit" at bounding box center [535, 524] width 36 height 25
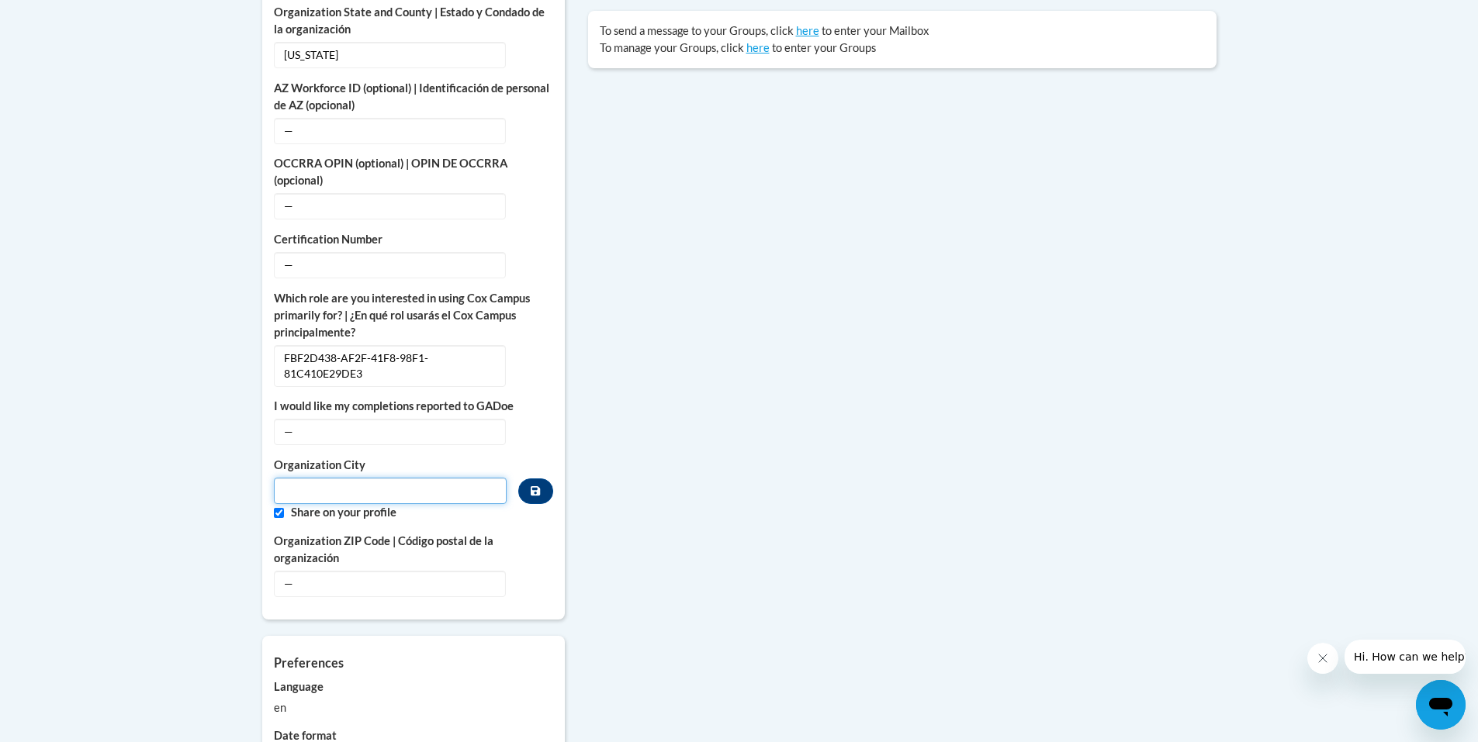
click at [371, 478] on input "Metadata input" at bounding box center [390, 491] width 233 height 26
type input "Flowery Branch"
click at [352, 571] on span "—" at bounding box center [390, 584] width 232 height 26
click at [526, 571] on button "Edit" at bounding box center [535, 583] width 36 height 25
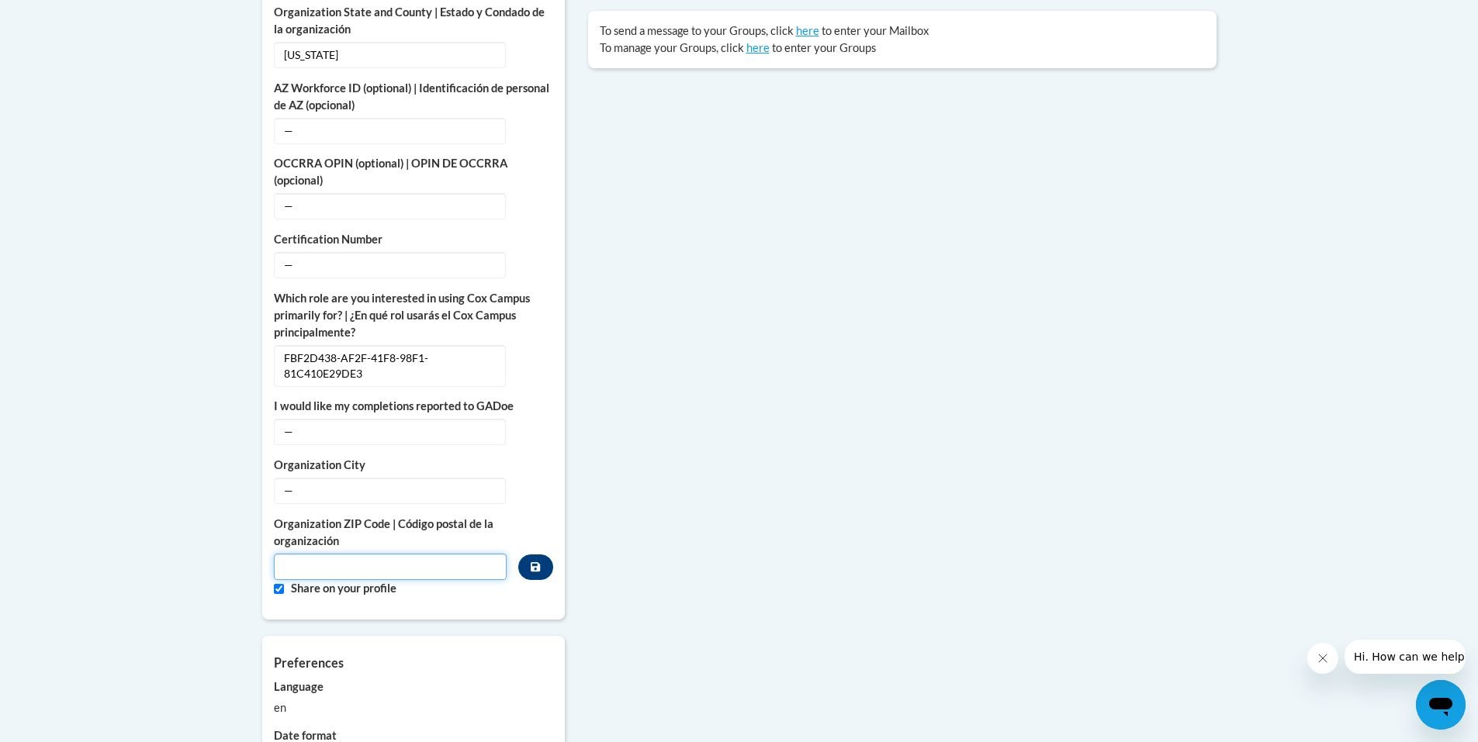
click at [421, 558] on input "Metadata input" at bounding box center [390, 567] width 233 height 26
type input "30542"
click at [556, 521] on div "More About Me Click or press to edit any of the profile fields below. Select mu…" at bounding box center [413, 241] width 303 height 756
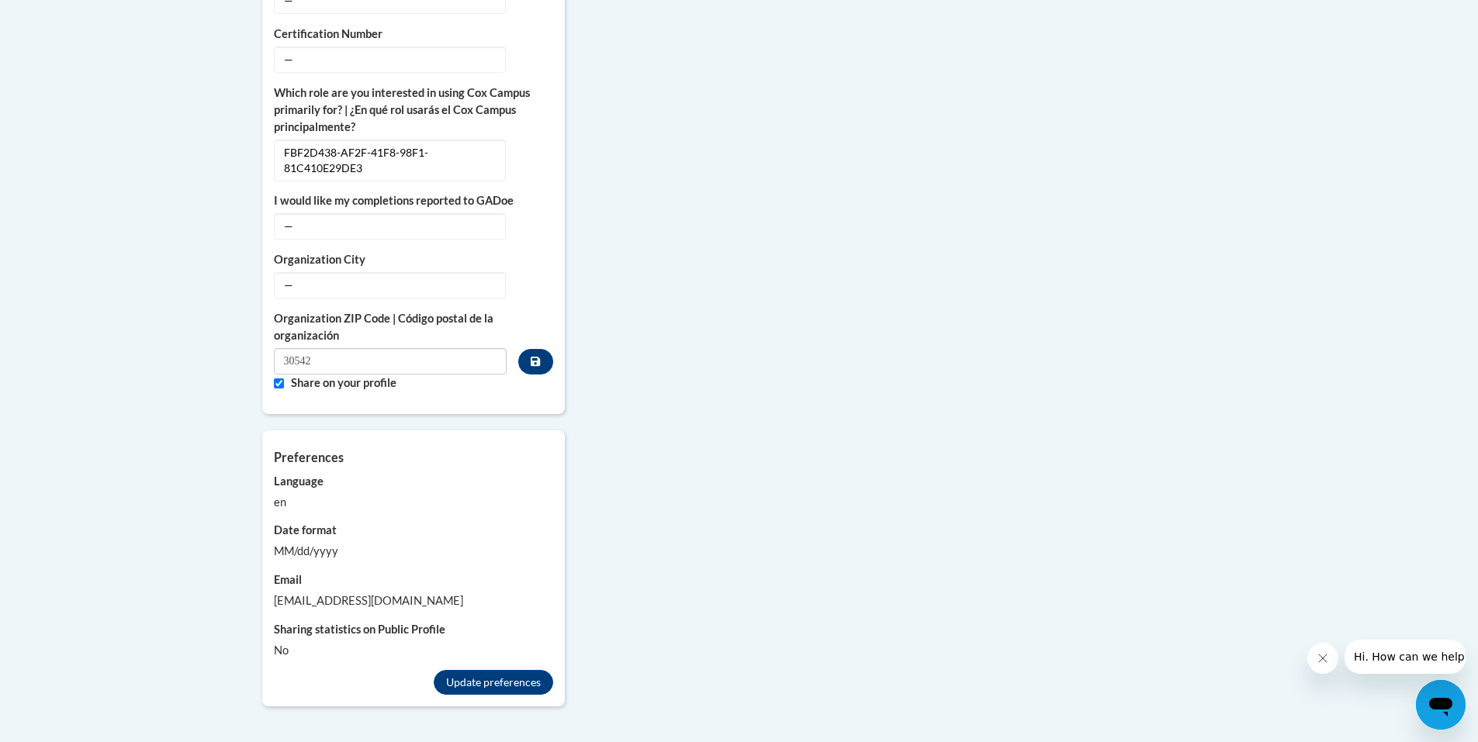
scroll to position [931, 0]
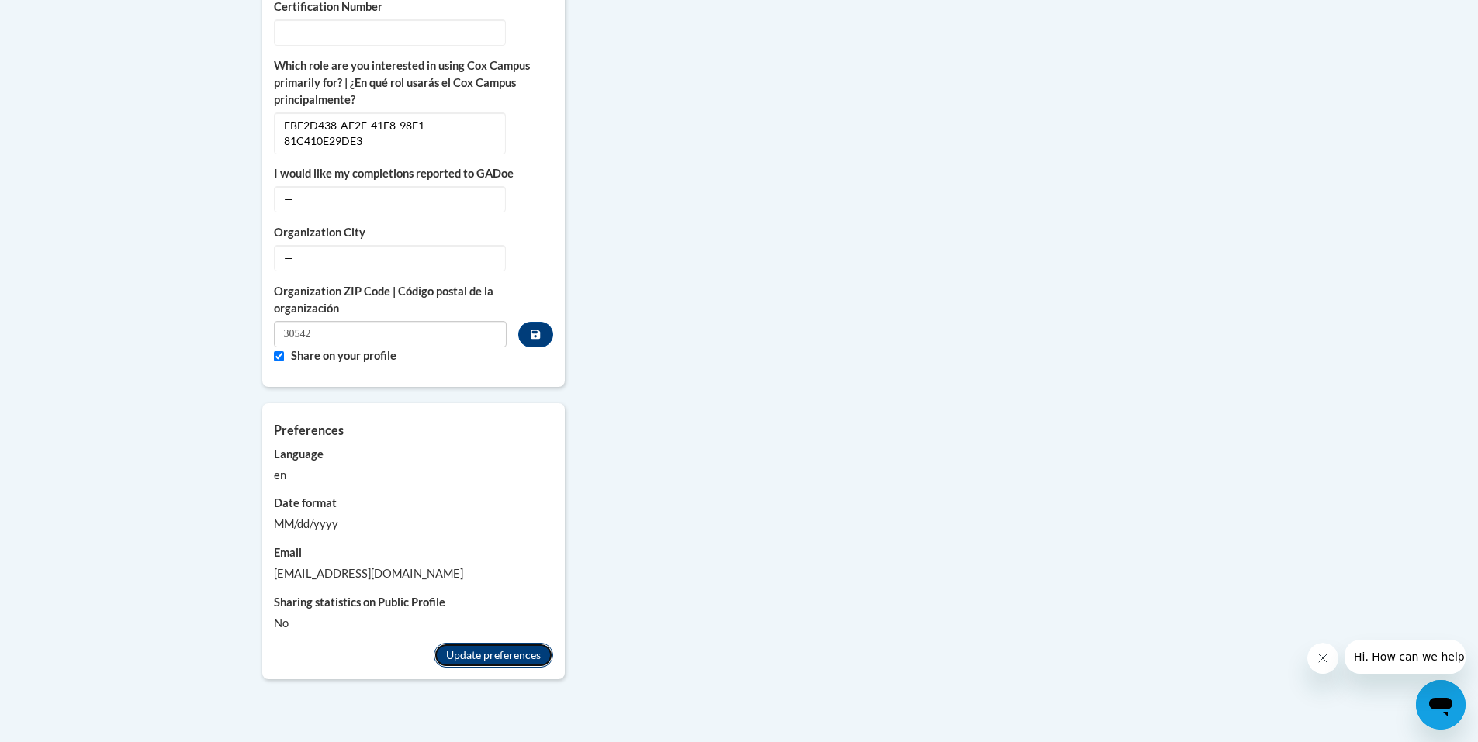
click at [464, 643] on button "Update preferences" at bounding box center [493, 655] width 119 height 25
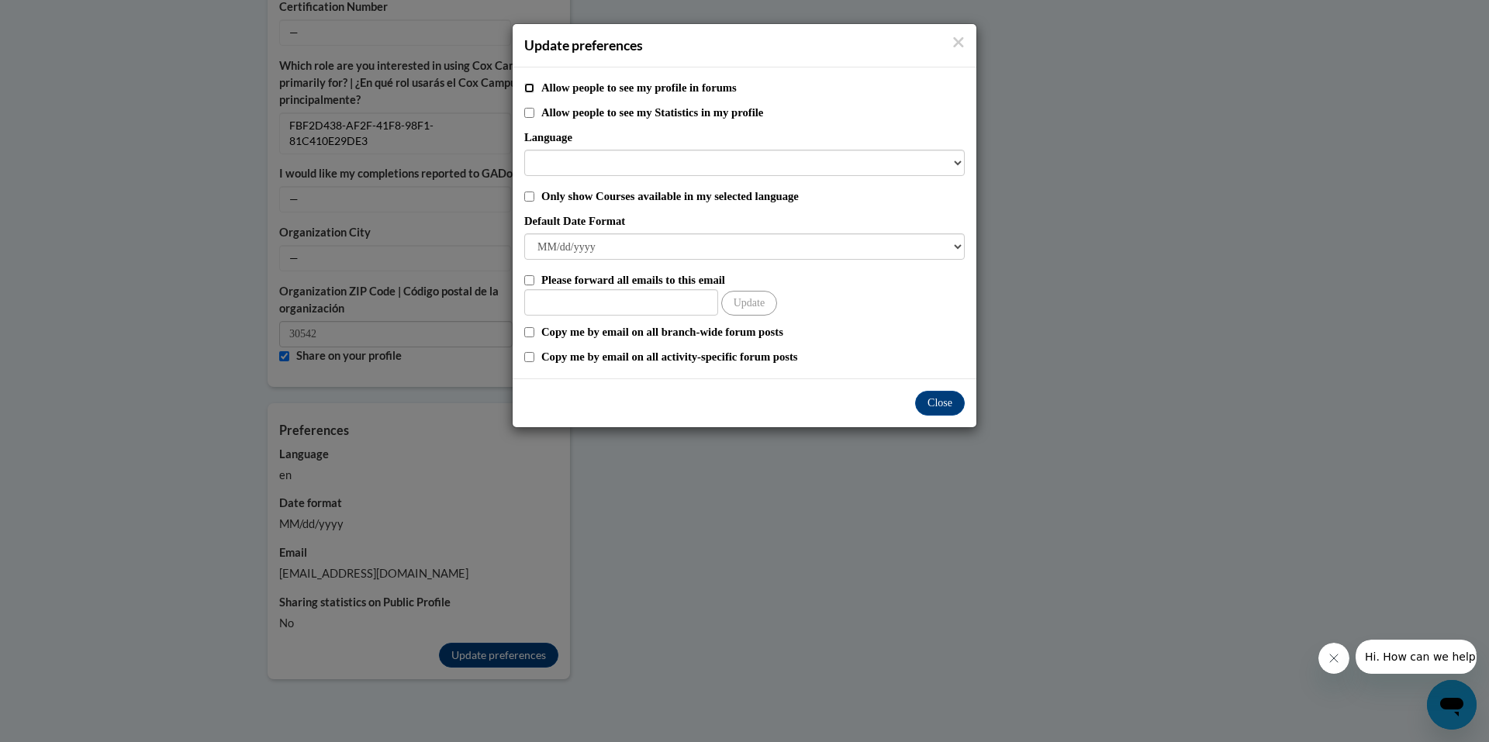
click at [527, 88] on input "Allow people to see my profile in forums" at bounding box center [529, 88] width 10 height 10
checkbox input "true"
drag, startPoint x: 527, startPoint y: 110, endPoint x: 540, endPoint y: 133, distance: 26.7
click at [527, 110] on input "Allow people to see my Statistics in my profile" at bounding box center [529, 113] width 10 height 10
checkbox input "true"
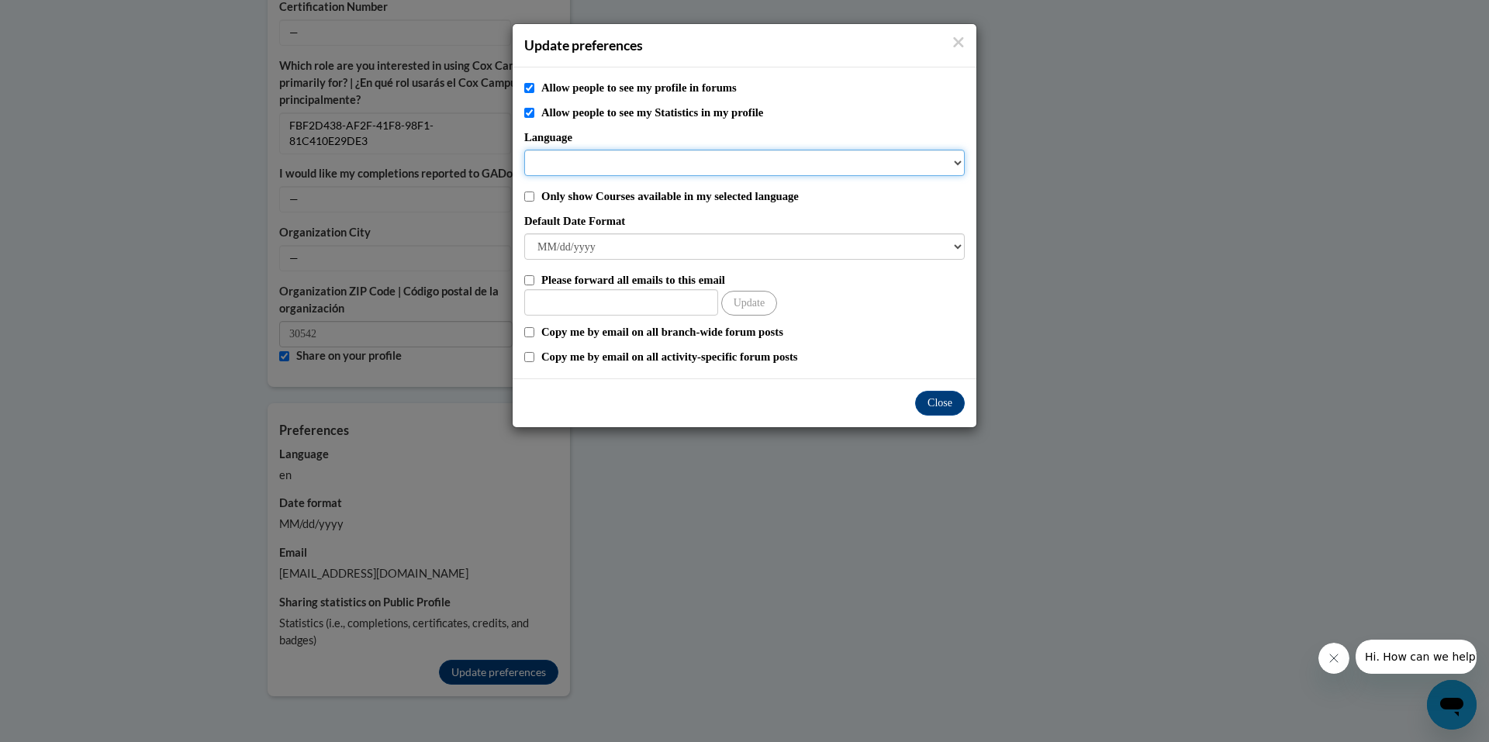
click at [557, 160] on select "Language" at bounding box center [744, 163] width 441 height 26
click at [560, 171] on select "Language" at bounding box center [744, 163] width 441 height 26
click at [562, 170] on select "Language" at bounding box center [744, 163] width 441 height 26
click at [794, 167] on select "Language" at bounding box center [744, 163] width 441 height 26
click at [652, 249] on select "M/d/yyyy M/d/yy MM/dd/yy MM/dd/yyyy yy/MM/dd yyyy-MM-dd dd-MMM-yyyy dd/MM/yyyy …" at bounding box center [744, 246] width 441 height 26
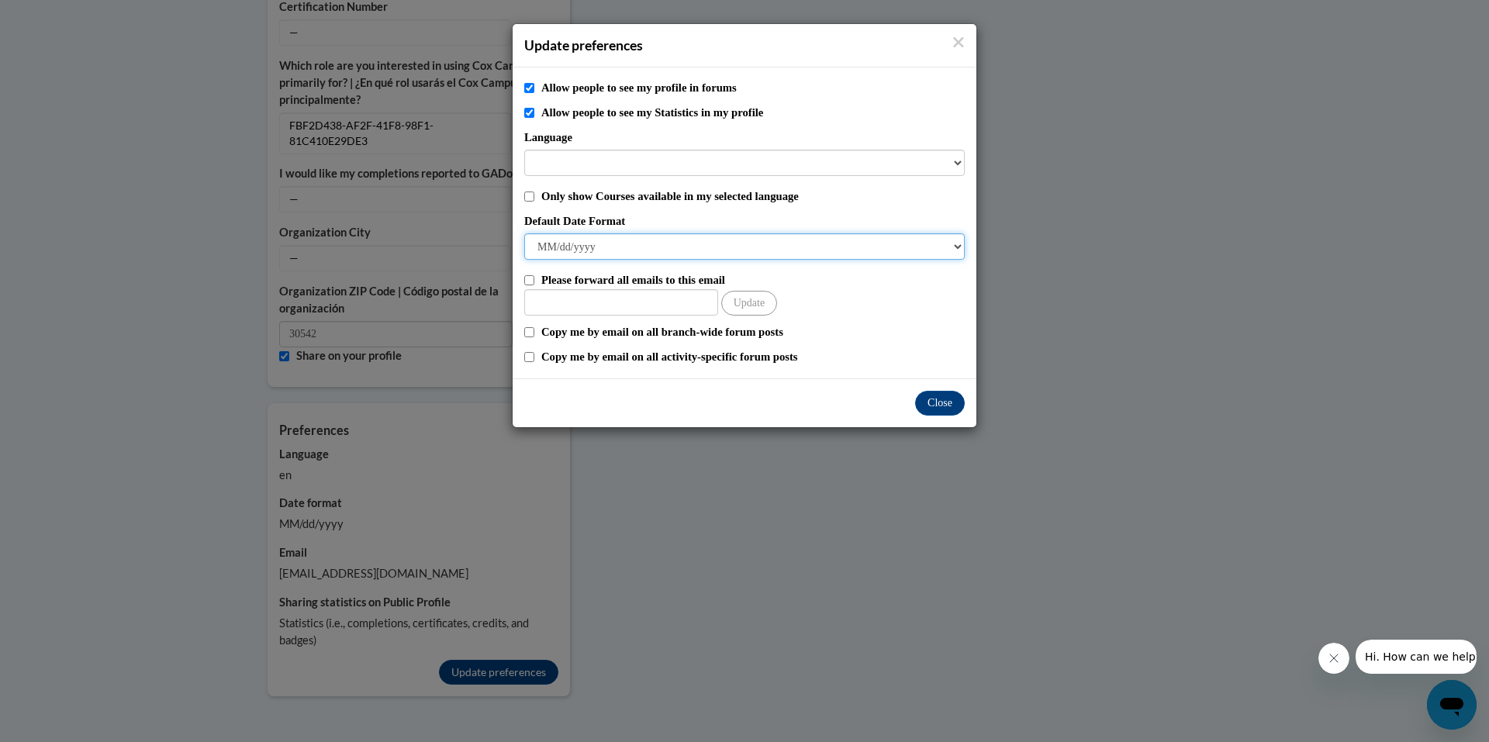
click at [651, 247] on select "M/d/yyyy M/d/yy MM/dd/yy MM/dd/yyyy yy/MM/dd yyyy-MM-dd dd-MMM-yyyy dd/MM/yyyy …" at bounding box center [744, 246] width 441 height 26
click at [928, 399] on button "Close" at bounding box center [940, 403] width 50 height 25
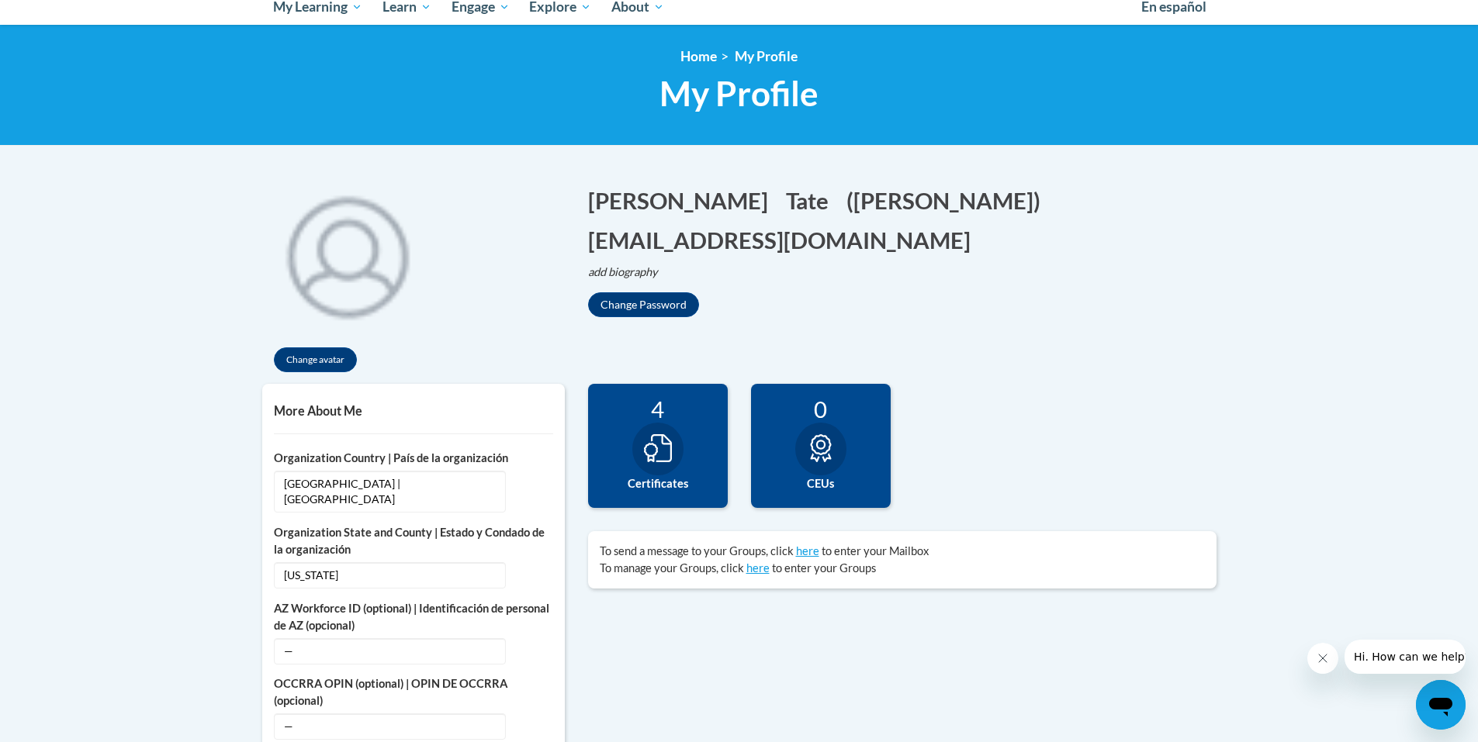
scroll to position [0, 0]
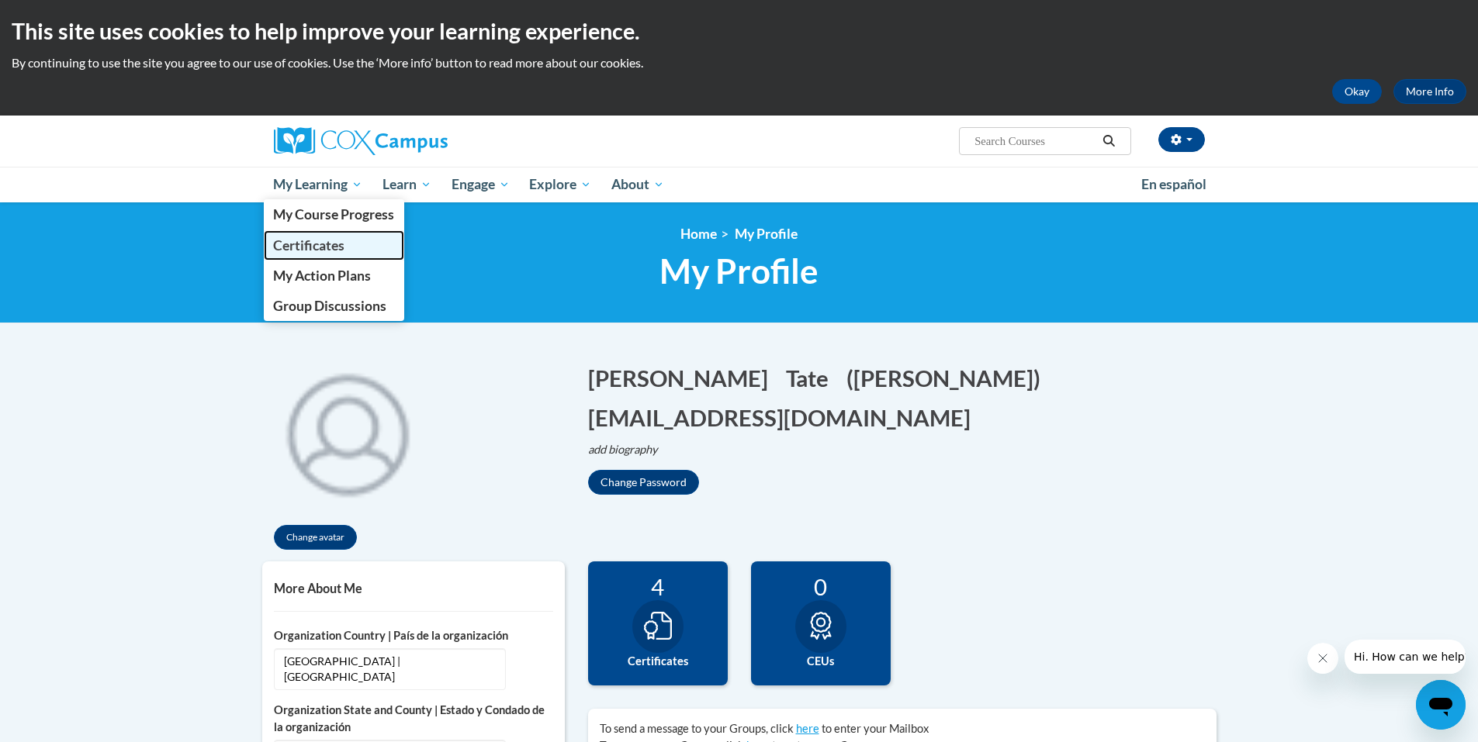
click at [315, 242] on span "Certificates" at bounding box center [308, 245] width 71 height 16
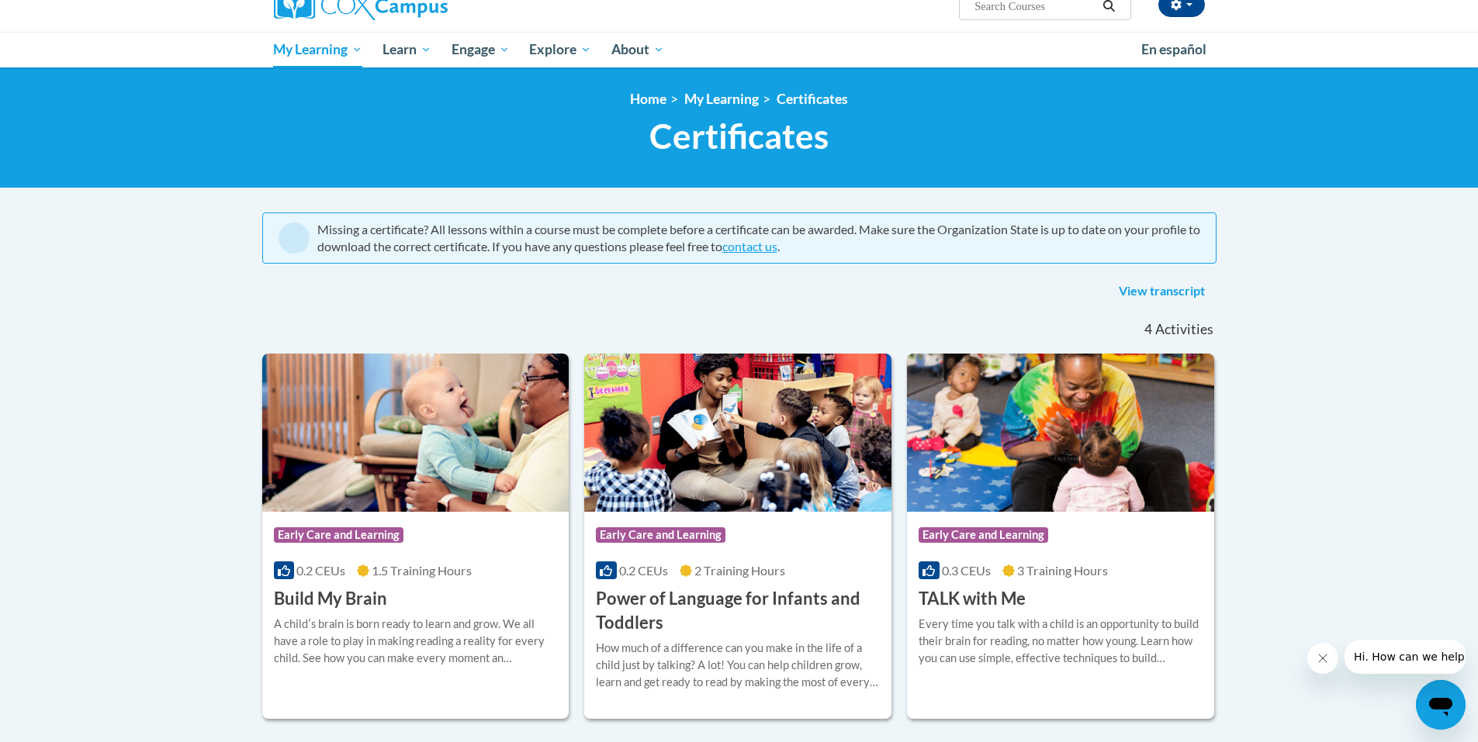
scroll to position [78, 0]
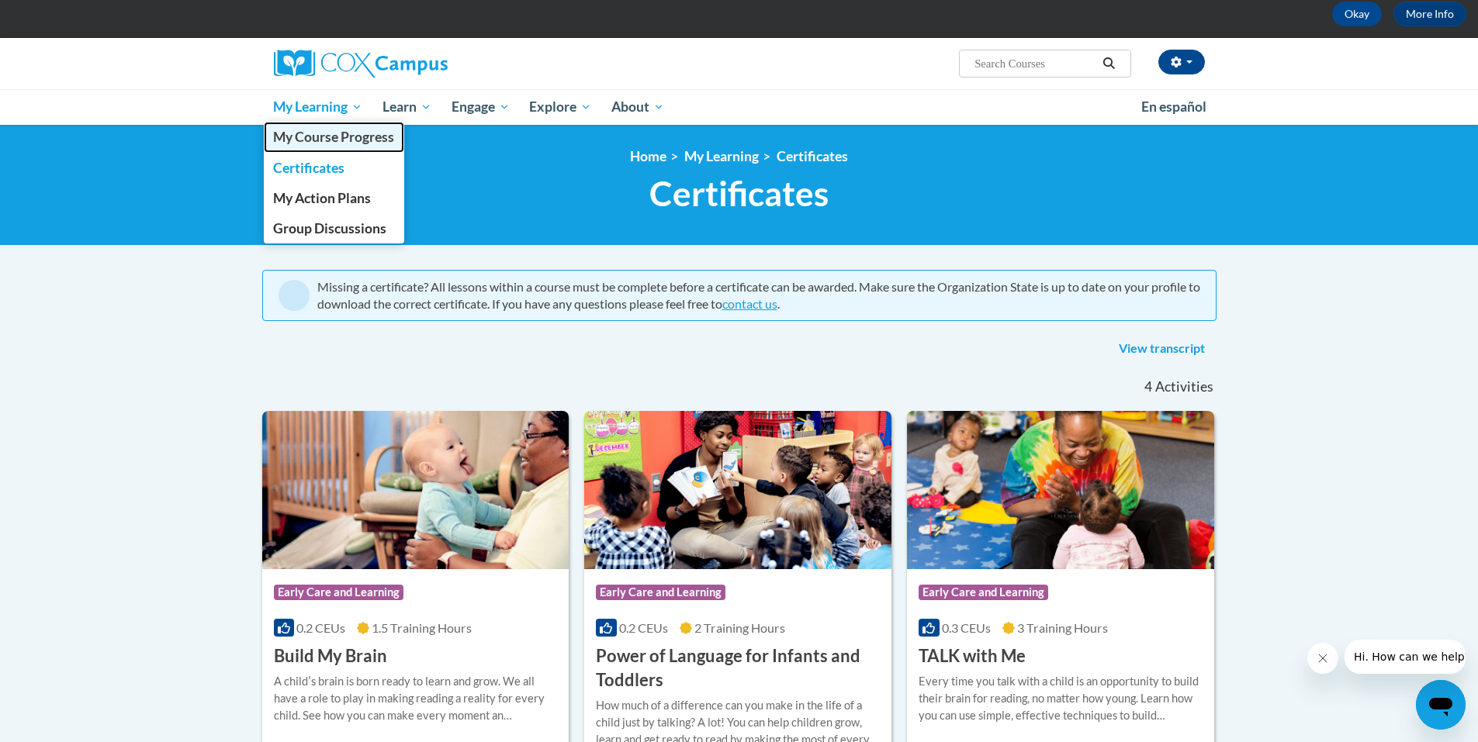
click at [334, 133] on span "My Course Progress" at bounding box center [333, 137] width 121 height 16
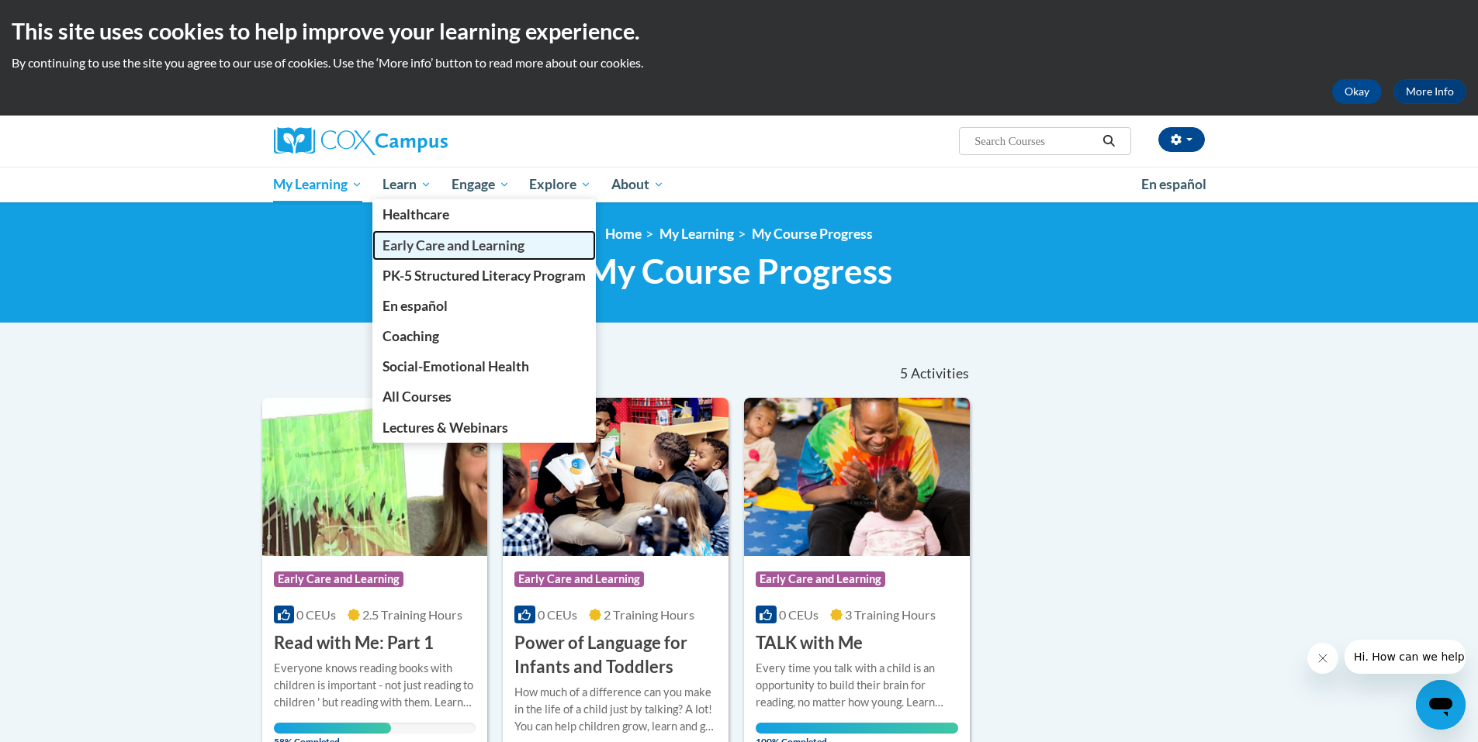
click at [438, 249] on span "Early Care and Learning" at bounding box center [453, 245] width 142 height 16
